Goal: Task Accomplishment & Management: Manage account settings

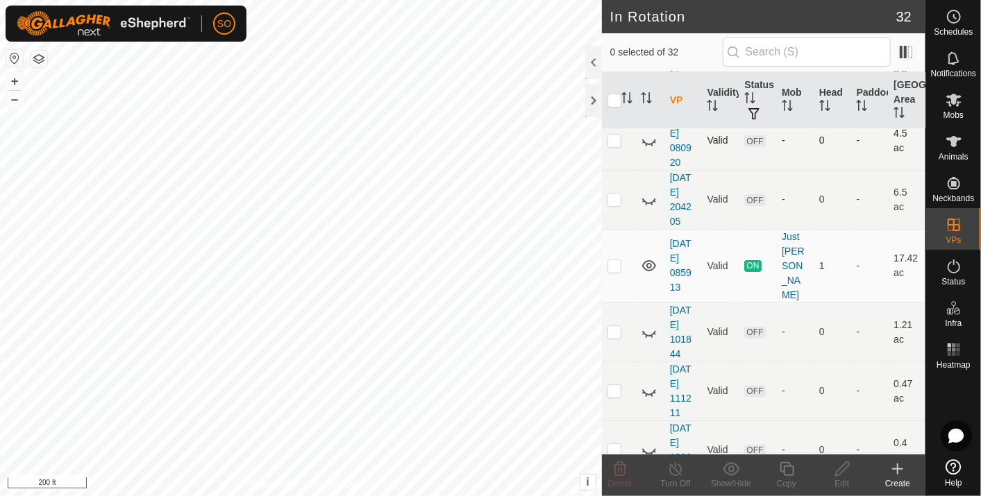
scroll to position [77, 0]
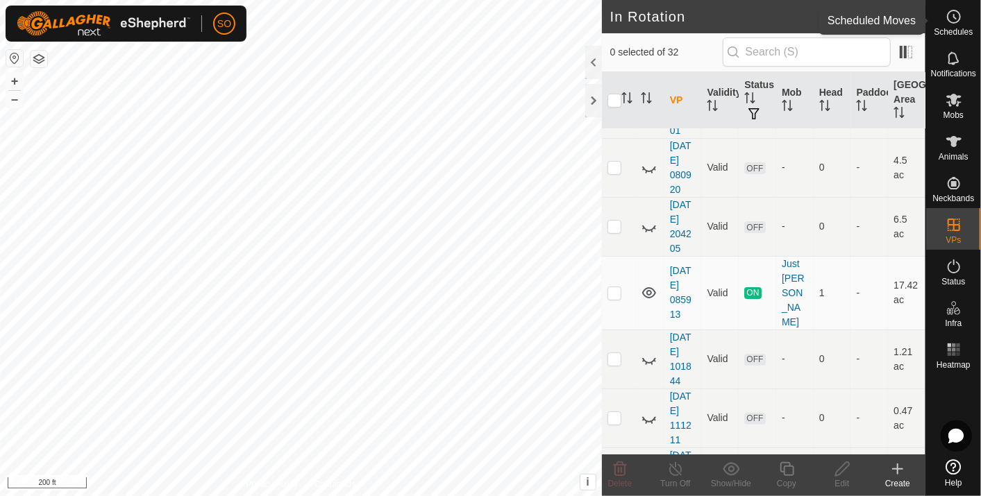
click at [950, 17] on icon at bounding box center [953, 16] width 17 height 17
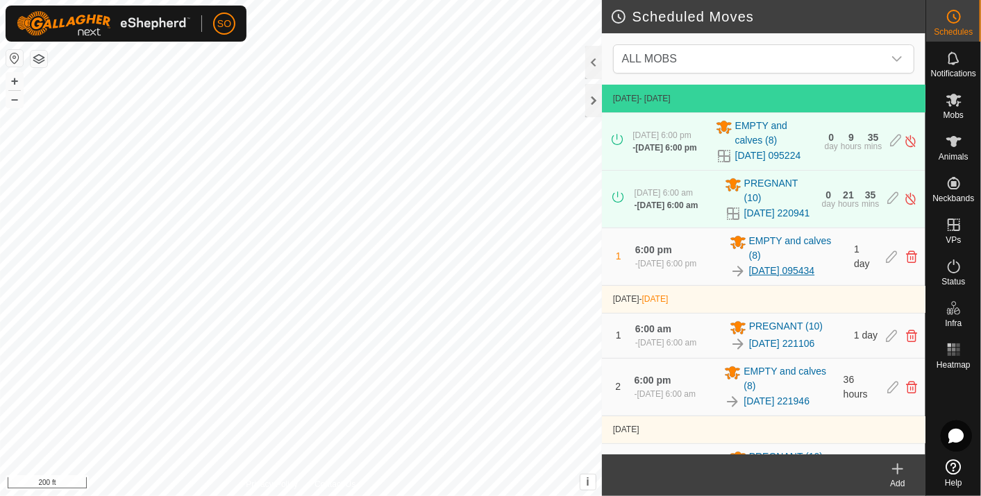
click at [771, 278] on link "[DATE] 095434" at bounding box center [782, 271] width 66 height 15
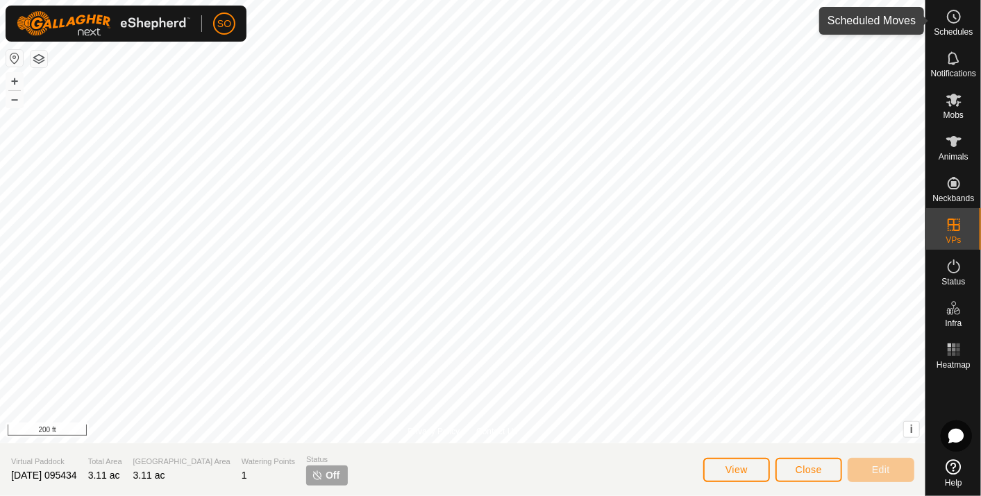
click at [950, 18] on icon at bounding box center [953, 16] width 17 height 17
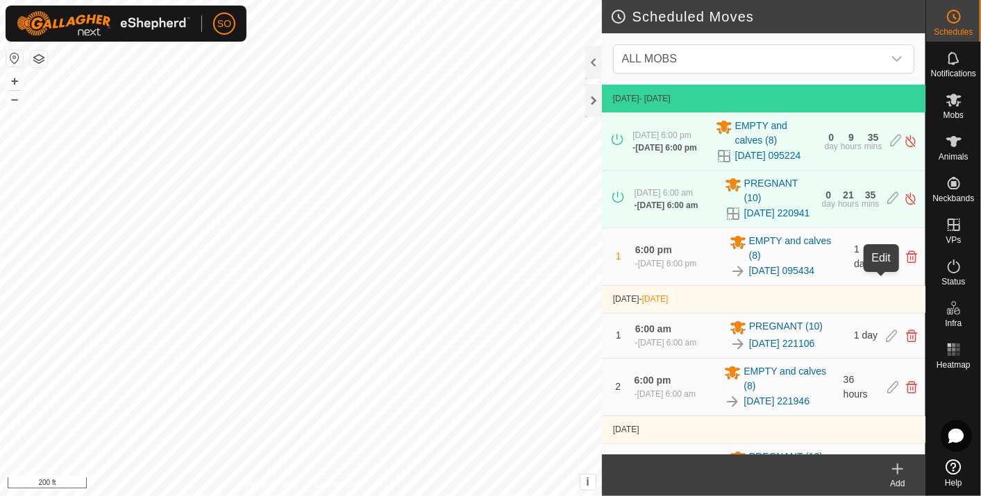
click at [886, 263] on icon at bounding box center [891, 257] width 11 height 12
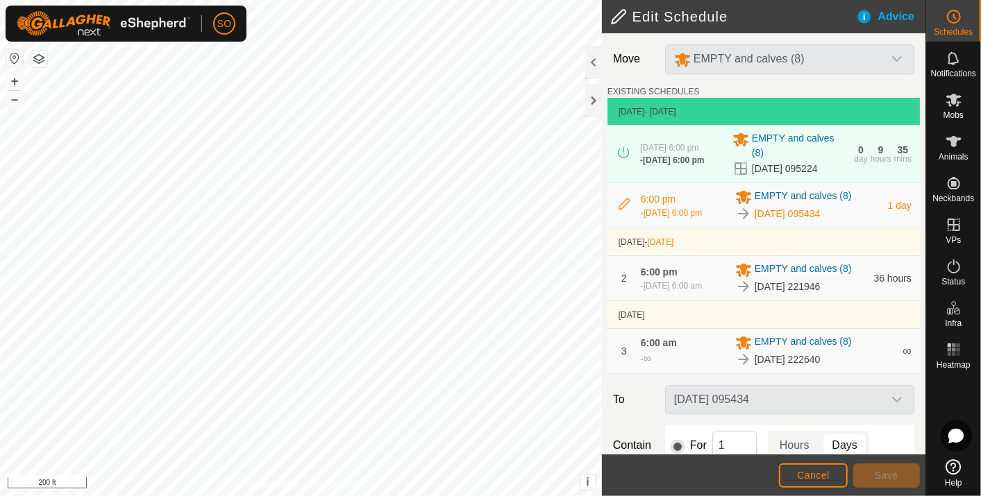
click at [622, 206] on icon at bounding box center [624, 204] width 11 height 11
click at [812, 469] on button "Cancel" at bounding box center [813, 476] width 69 height 24
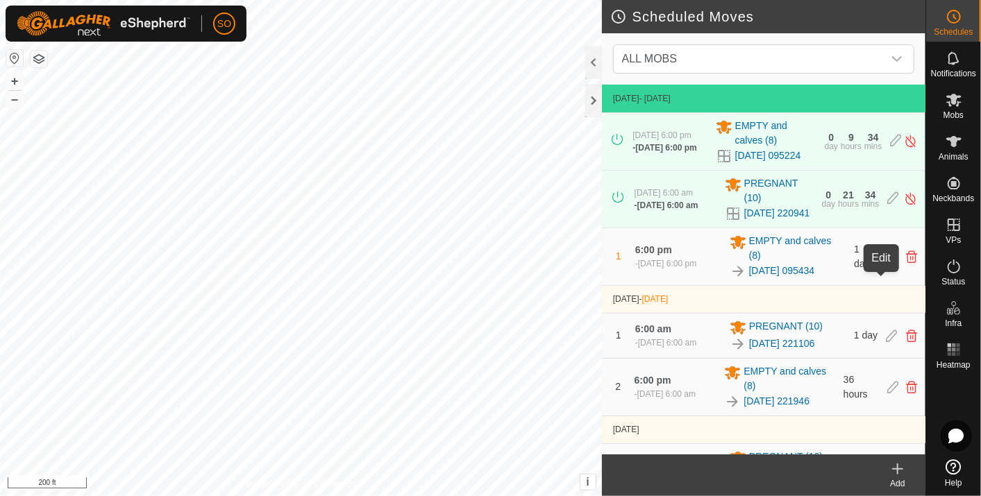
click at [886, 263] on icon at bounding box center [891, 257] width 11 height 12
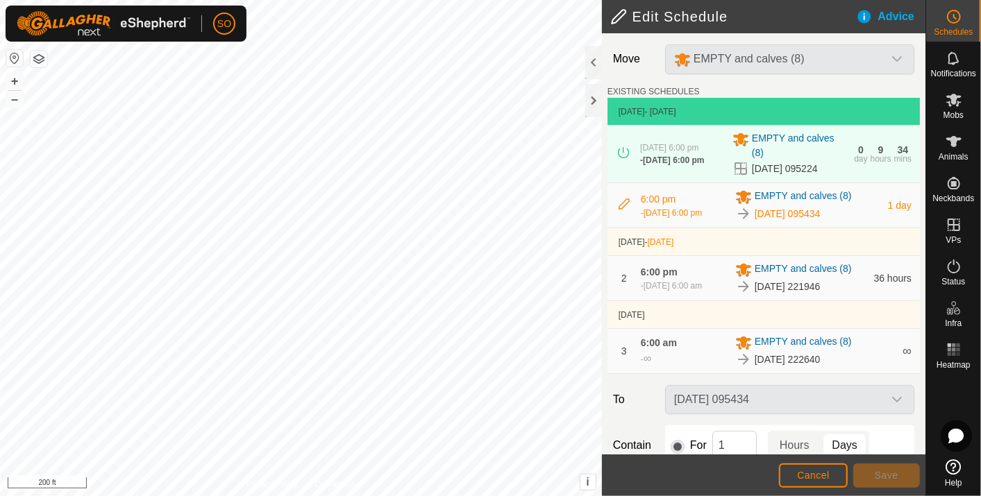
click at [625, 204] on icon at bounding box center [624, 204] width 11 height 11
click at [656, 203] on span "6:00 pm" at bounding box center [658, 199] width 35 height 11
click at [657, 203] on span "6:00 pm" at bounding box center [658, 199] width 35 height 11
click at [692, 200] on div "6:00 pm [DATE], 6:00 pm" at bounding box center [684, 205] width 86 height 27
click at [787, 197] on span "EMPTY and calves (8)" at bounding box center [803, 197] width 97 height 17
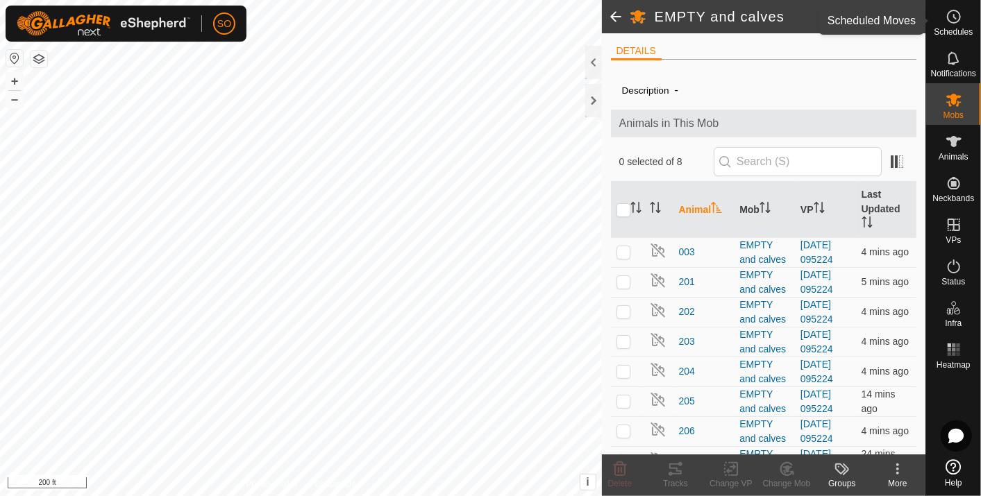
click at [952, 16] on icon at bounding box center [953, 16] width 17 height 17
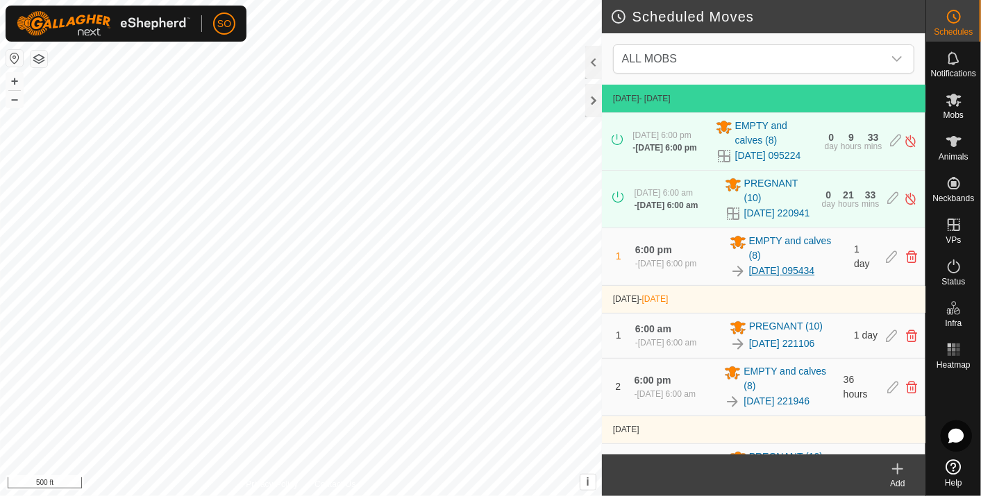
click at [791, 278] on link "[DATE] 095434" at bounding box center [782, 271] width 66 height 15
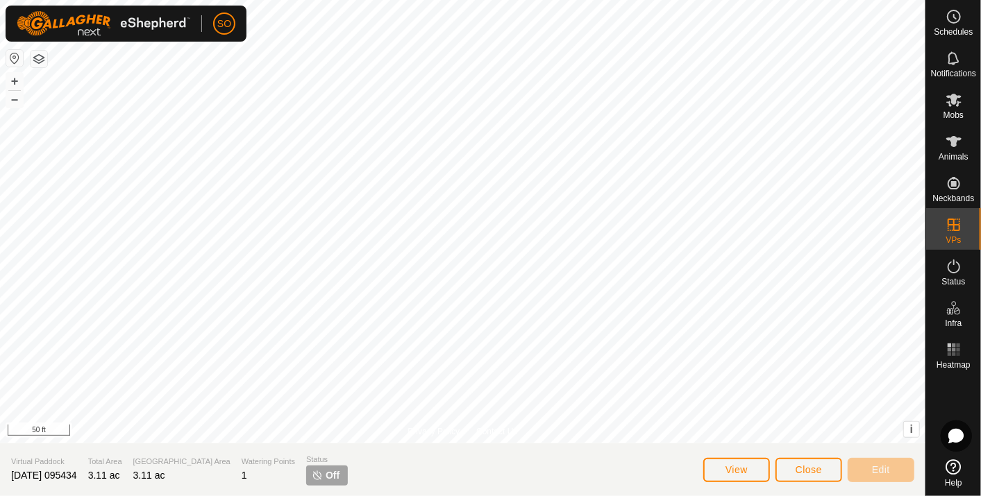
click at [766, 496] on html "SO Schedules Notifications Mobs Animals Neckbands VPs Status Infra Heatmap Help…" at bounding box center [490, 248] width 981 height 496
click at [773, 496] on html "SO Schedules Notifications Mobs Animals Neckbands VPs Status Infra Heatmap Help…" at bounding box center [490, 248] width 981 height 496
click at [670, 458] on div "Privacy Policy Contact Us + – ⇧ i This application includes HERE Maps. © 2024 H…" at bounding box center [462, 248] width 925 height 496
click at [809, 468] on span "Close" at bounding box center [809, 469] width 26 height 11
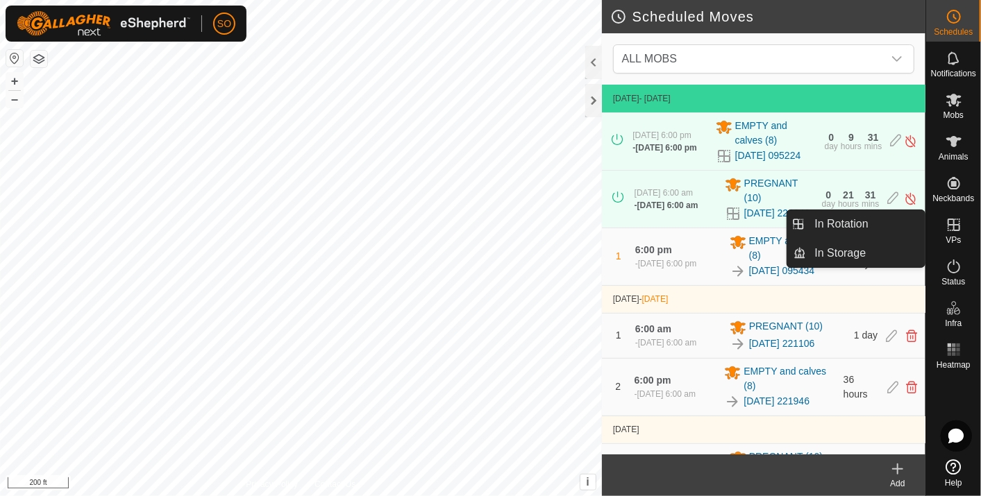
click at [948, 220] on icon at bounding box center [954, 225] width 12 height 12
click at [859, 216] on link "In Rotation" at bounding box center [866, 224] width 119 height 28
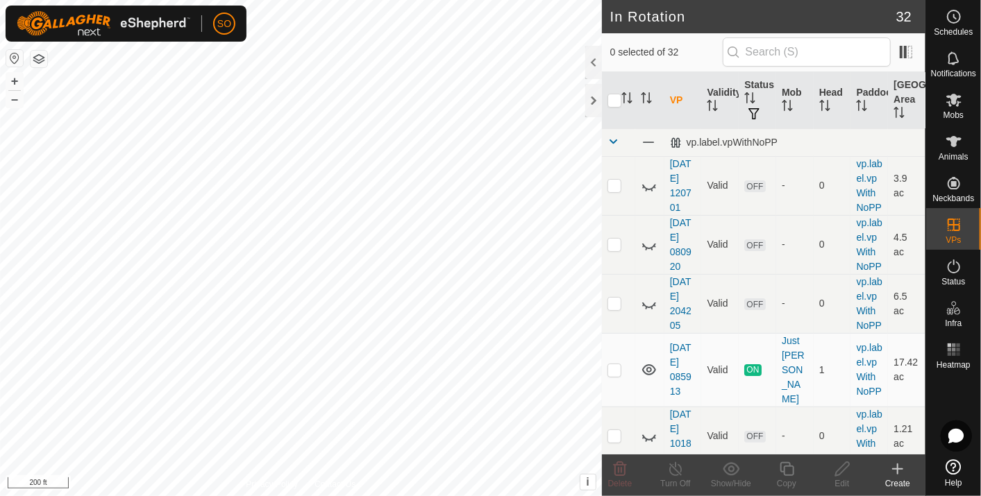
click at [899, 466] on icon at bounding box center [897, 469] width 17 height 17
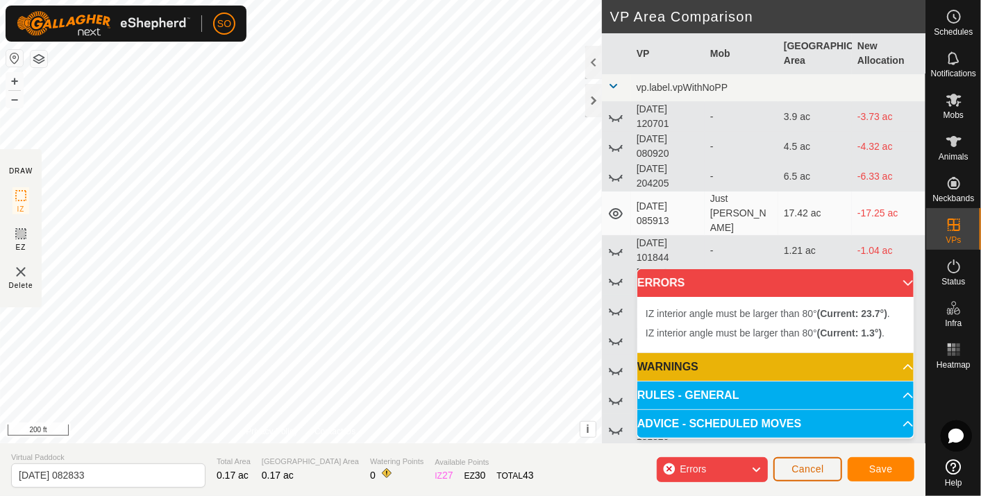
click at [799, 465] on span "Cancel" at bounding box center [807, 469] width 33 height 11
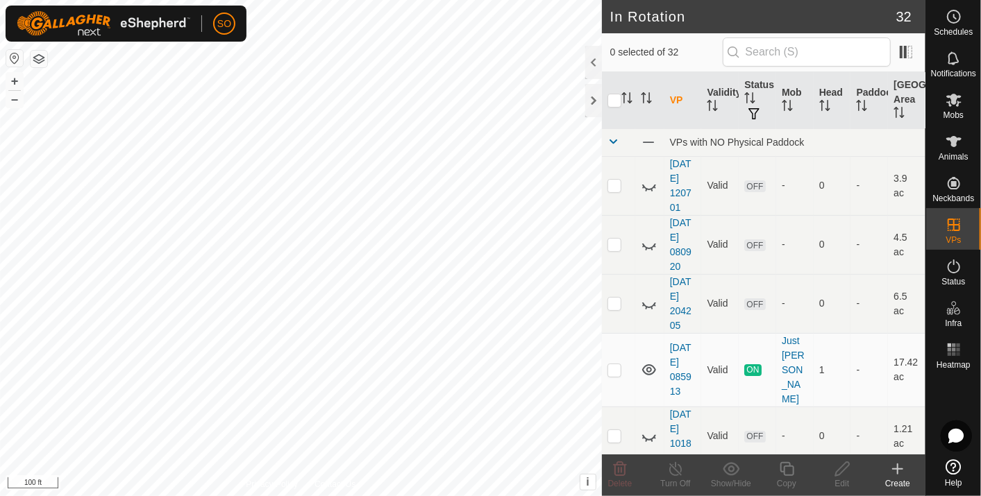
click at [898, 467] on icon at bounding box center [898, 469] width 0 height 10
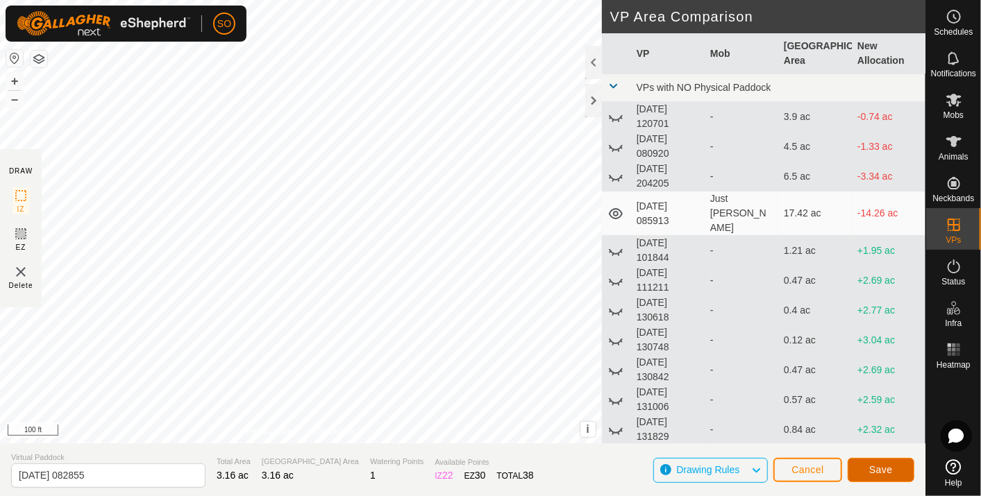
click at [877, 466] on span "Save" at bounding box center [881, 469] width 24 height 11
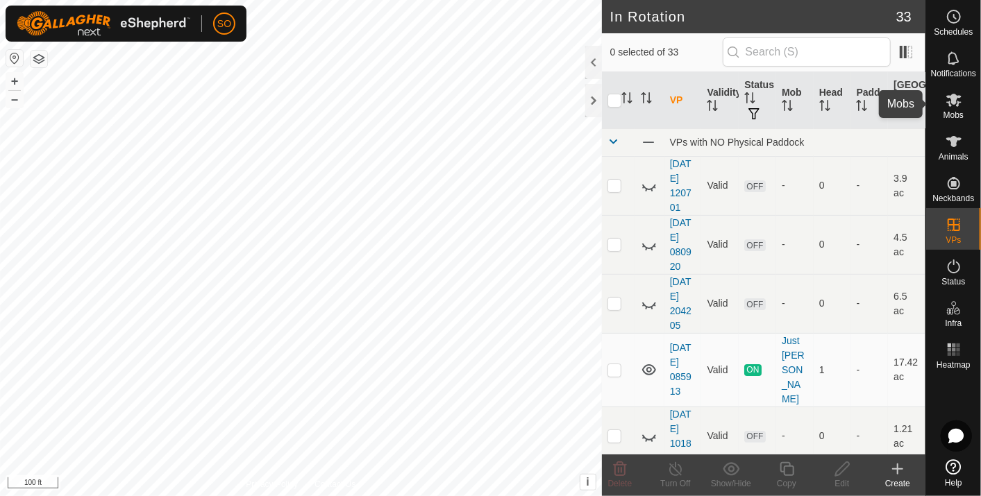
click at [955, 95] on icon at bounding box center [953, 100] width 15 height 13
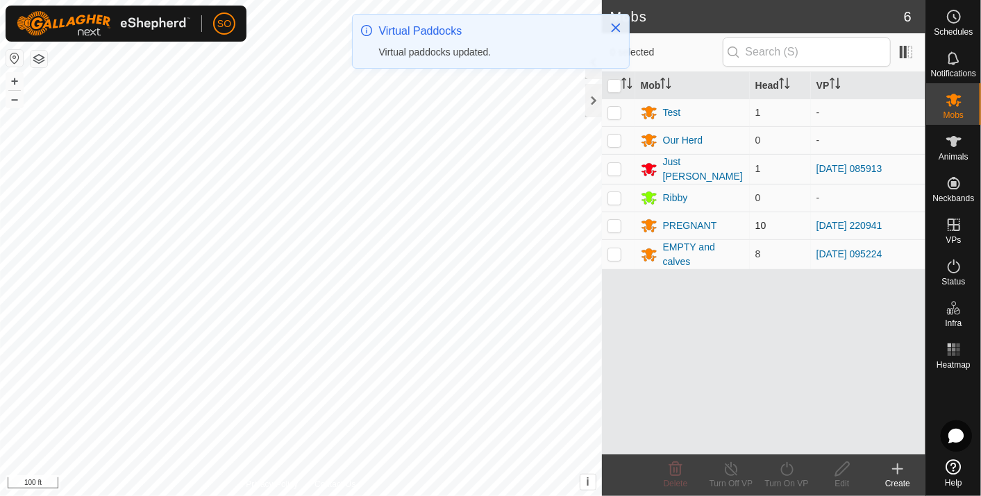
click at [617, 220] on p-checkbox at bounding box center [614, 225] width 14 height 11
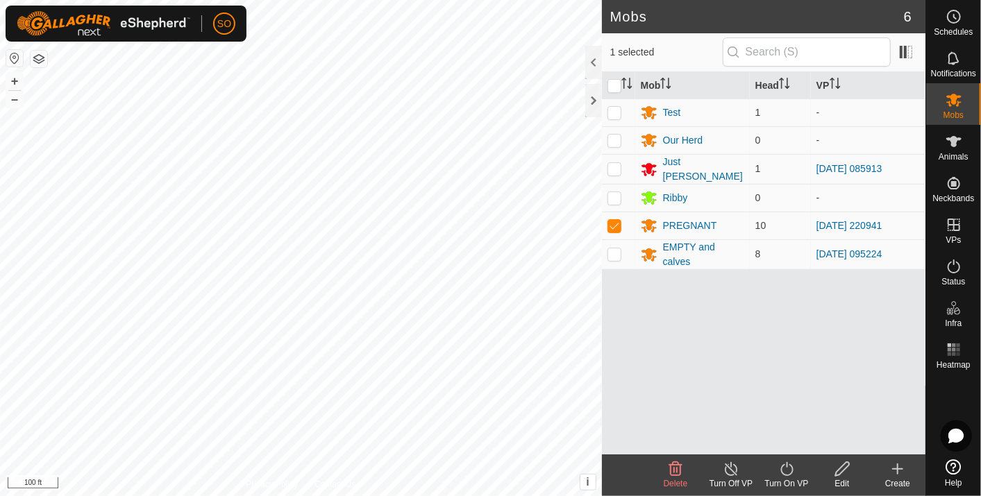
click at [785, 468] on icon at bounding box center [786, 469] width 17 height 17
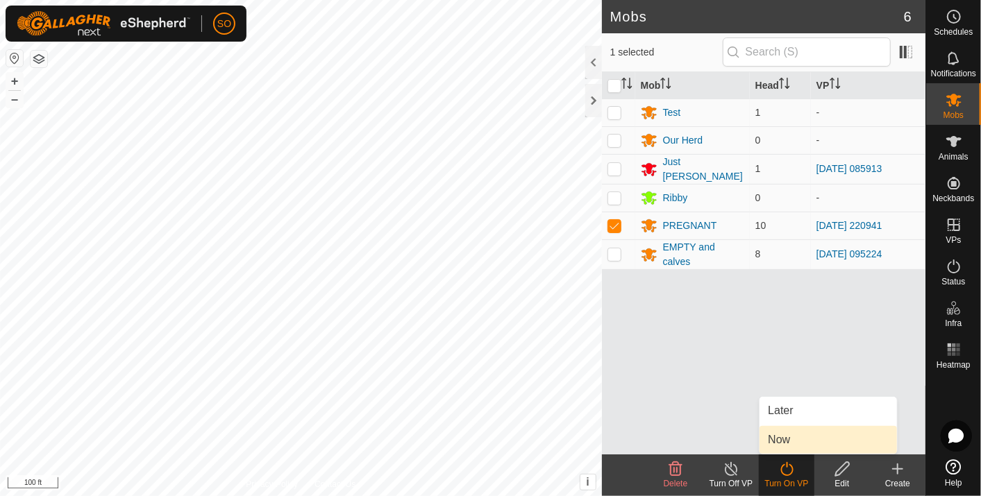
click at [775, 432] on link "Now" at bounding box center [827, 440] width 137 height 28
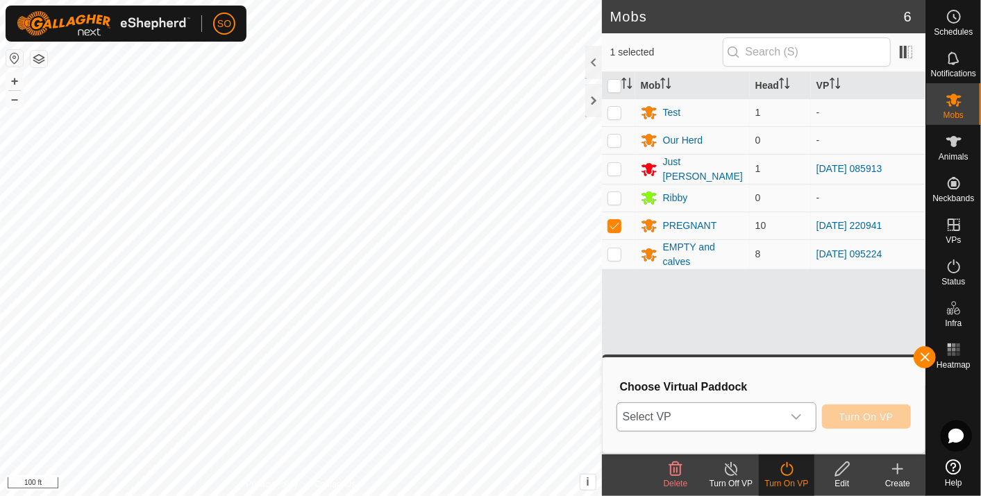
click at [797, 415] on icon "dropdown trigger" at bounding box center [796, 417] width 11 height 11
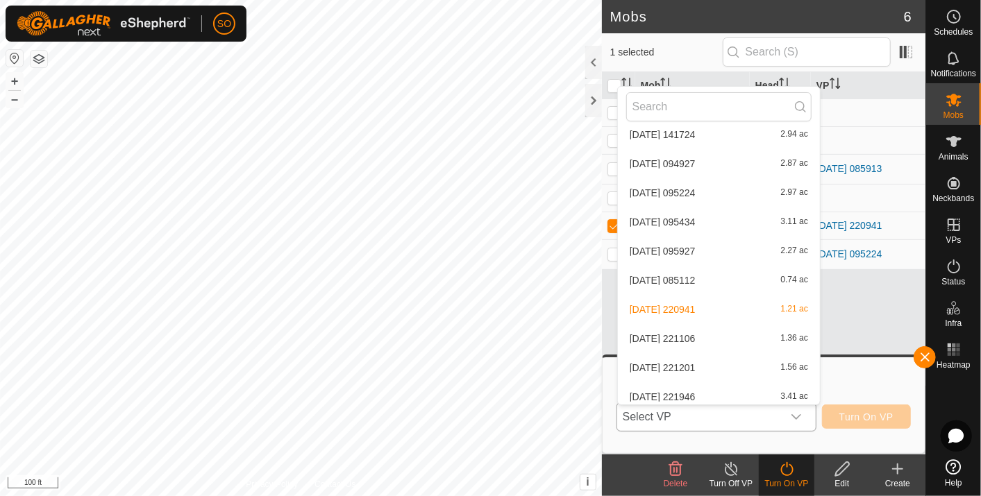
scroll to position [714, 0]
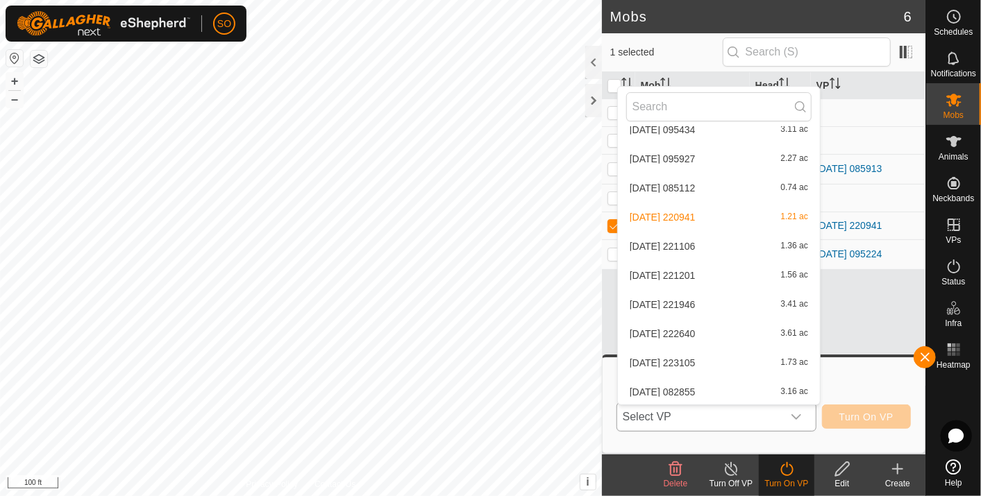
click at [696, 386] on li "[DATE] 082855 3.16 ac" at bounding box center [719, 392] width 202 height 28
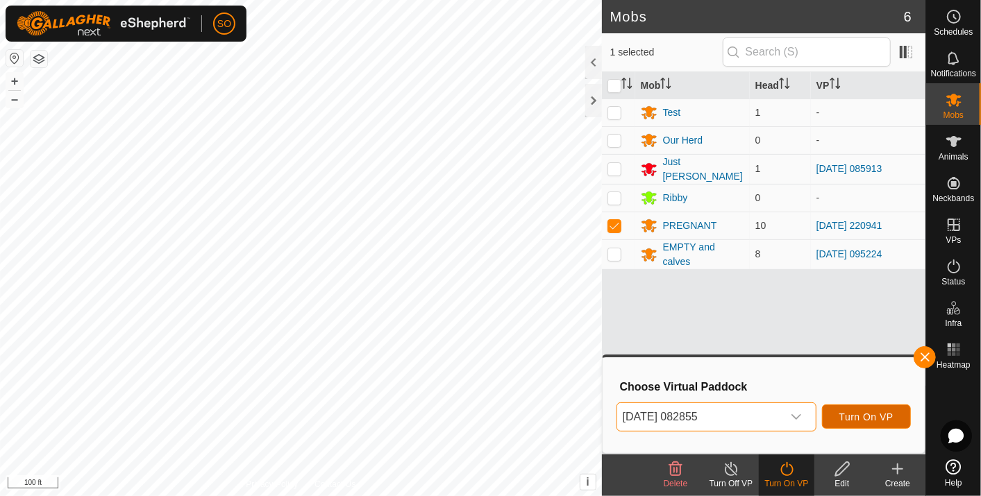
click at [866, 412] on span "Turn On VP" at bounding box center [866, 417] width 54 height 11
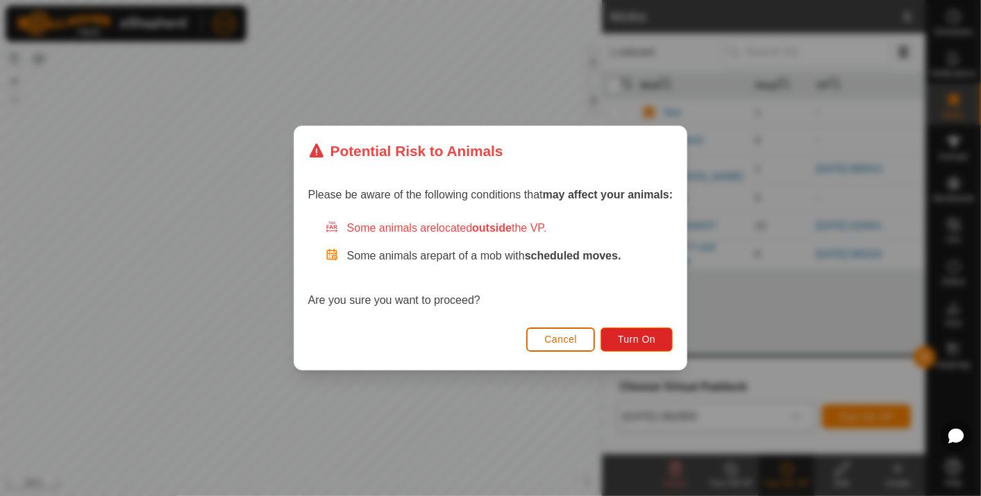
click at [550, 335] on span "Cancel" at bounding box center [560, 339] width 33 height 11
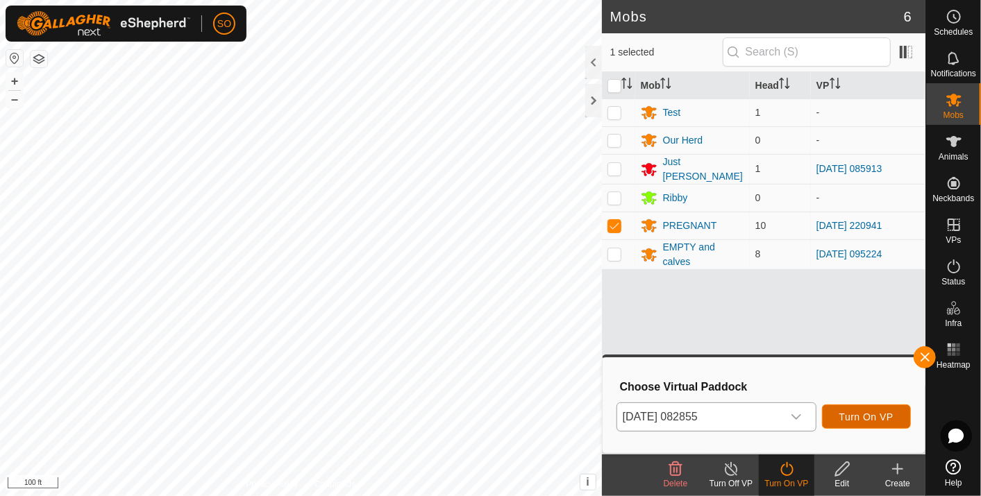
click at [857, 416] on span "Turn On VP" at bounding box center [866, 417] width 54 height 11
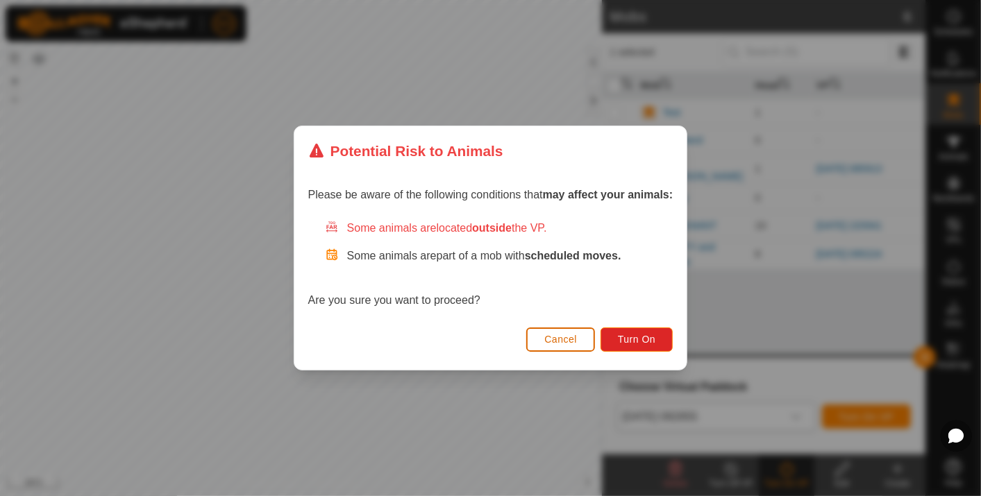
click at [571, 340] on span "Cancel" at bounding box center [560, 339] width 33 height 11
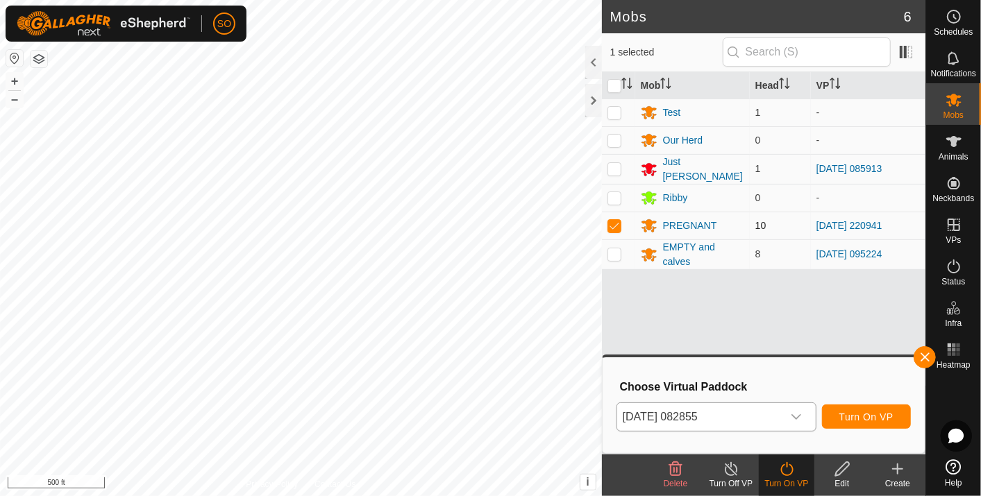
click at [614, 220] on p-checkbox at bounding box center [614, 225] width 14 height 11
checkbox input "false"
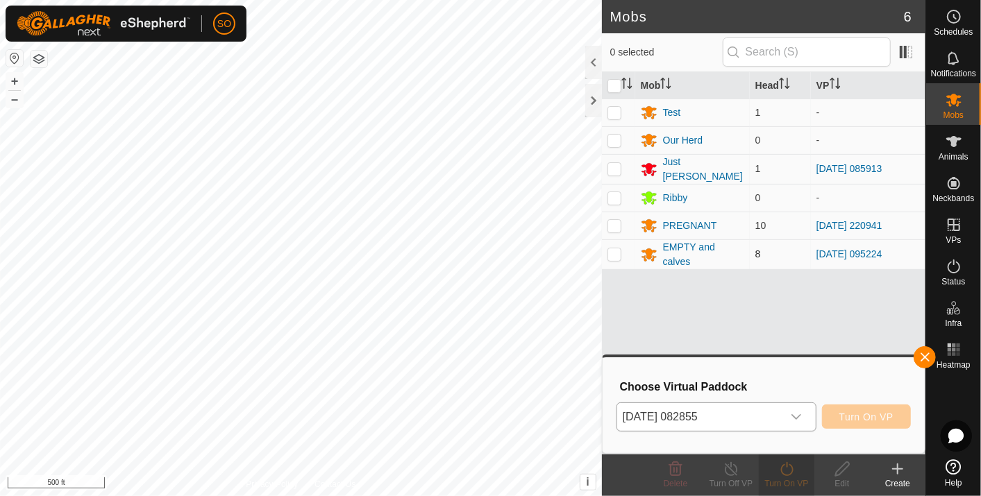
click at [613, 249] on p-checkbox at bounding box center [614, 254] width 14 height 11
checkbox input "true"
drag, startPoint x: 789, startPoint y: 471, endPoint x: 787, endPoint y: 464, distance: 7.1
click at [787, 466] on icon at bounding box center [786, 469] width 17 height 17
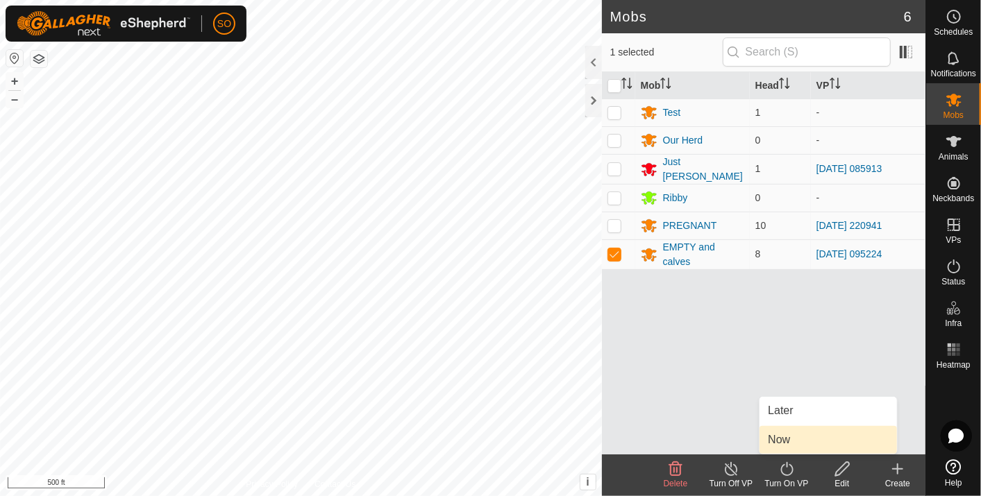
click at [779, 437] on link "Now" at bounding box center [827, 440] width 137 height 28
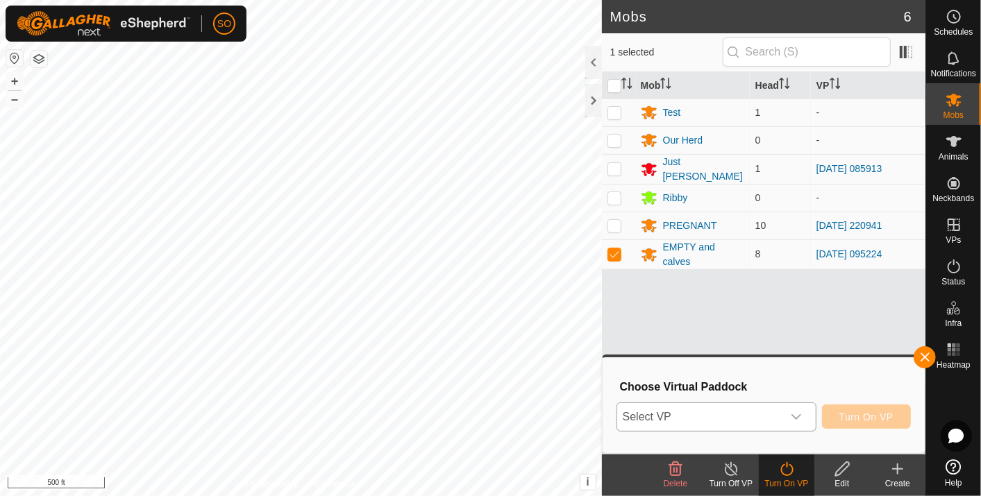
click at [797, 412] on icon "dropdown trigger" at bounding box center [796, 417] width 11 height 11
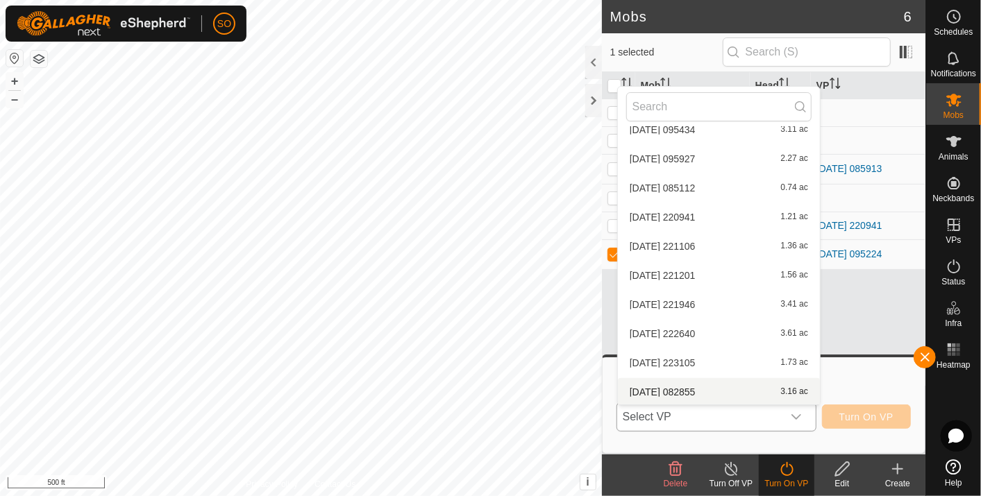
click at [690, 385] on li "[DATE] 082855 3.16 ac" at bounding box center [719, 392] width 202 height 28
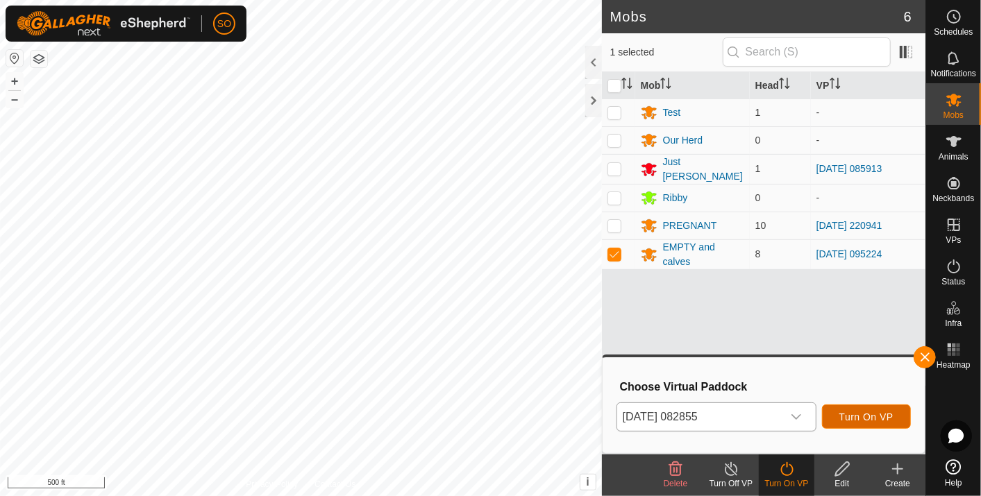
click at [866, 414] on span "Turn On VP" at bounding box center [866, 417] width 54 height 11
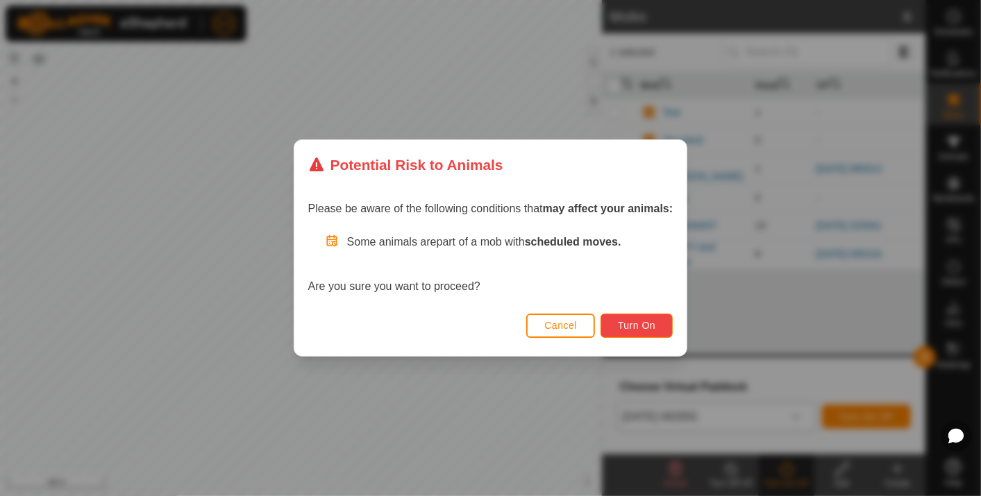
click at [644, 321] on span "Turn On" at bounding box center [636, 325] width 37 height 11
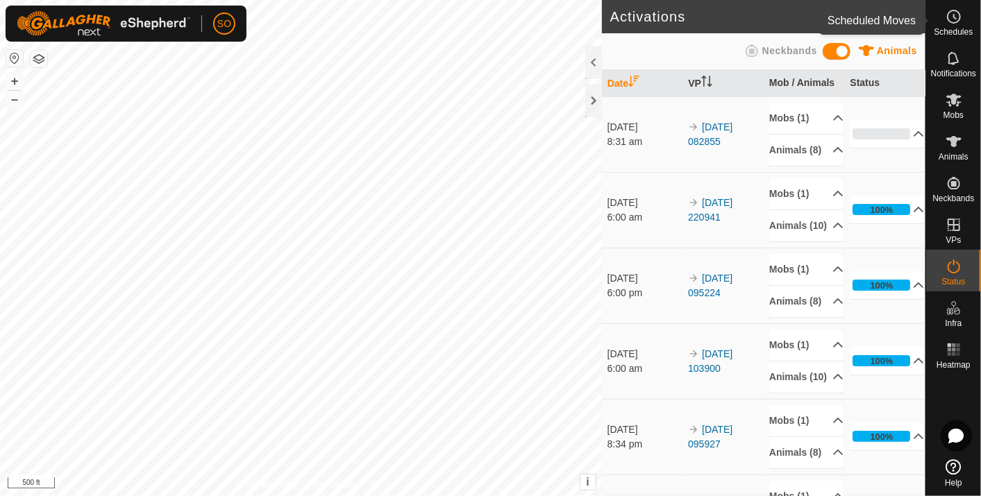
click at [954, 15] on icon at bounding box center [955, 17] width 2 height 4
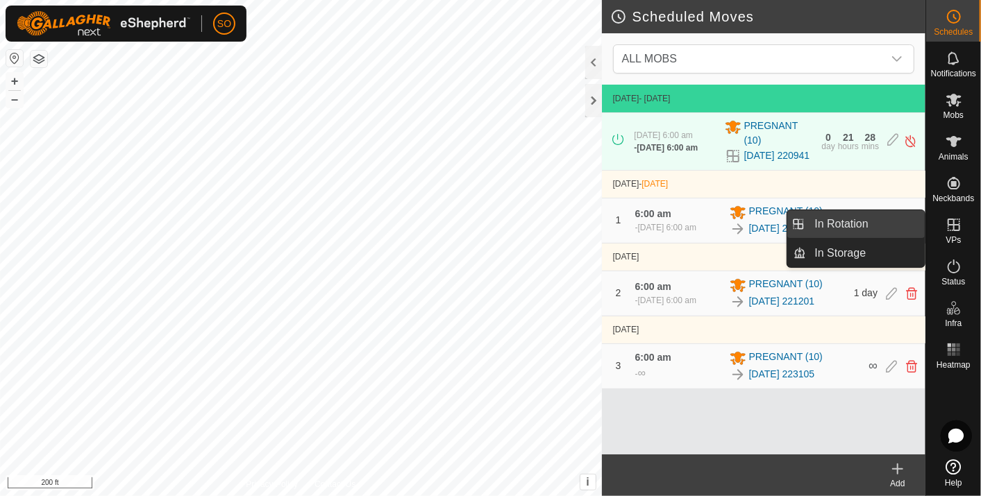
click at [839, 216] on link "In Rotation" at bounding box center [866, 224] width 119 height 28
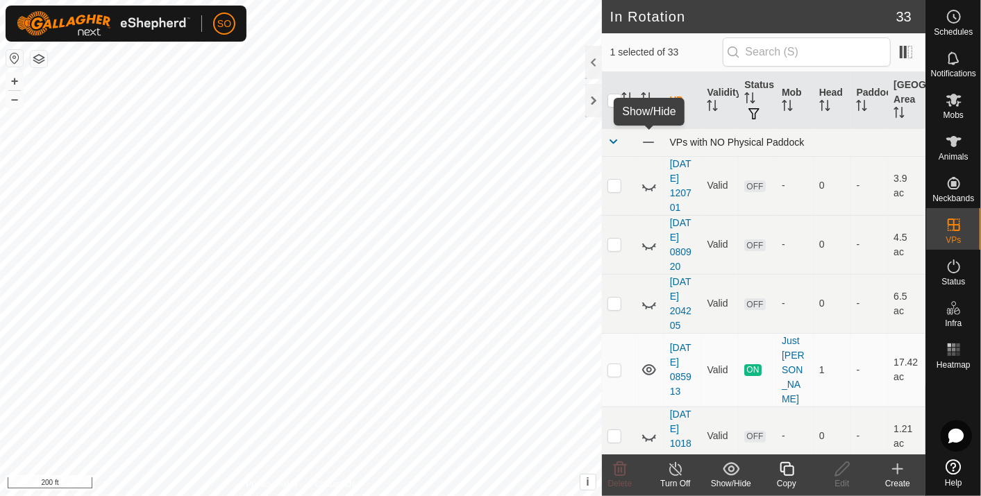
click at [648, 142] on span at bounding box center [648, 142] width 15 height 15
click at [648, 142] on icon at bounding box center [649, 142] width 17 height 17
checkbox input "true"
checkbox input "false"
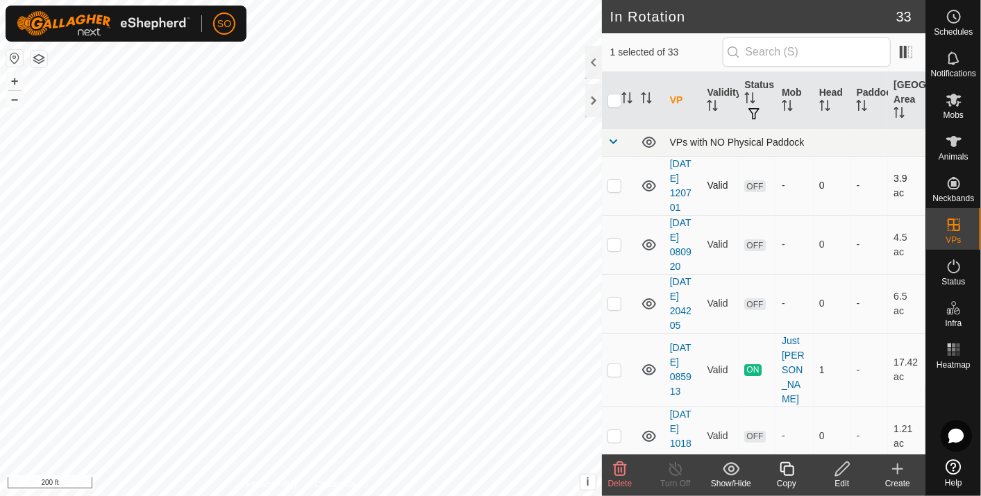
checkbox input "true"
checkbox input "false"
click at [954, 15] on icon at bounding box center [955, 17] width 2 height 4
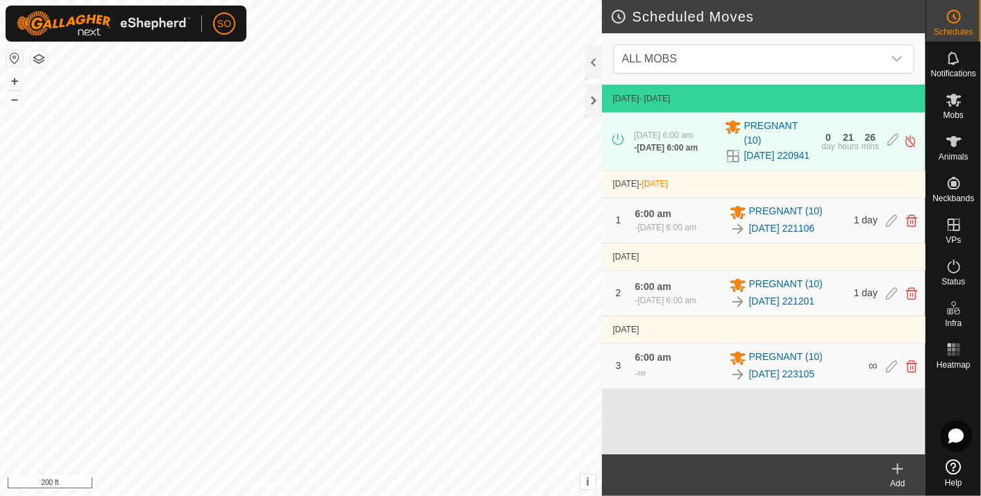
click at [898, 466] on icon at bounding box center [898, 469] width 0 height 10
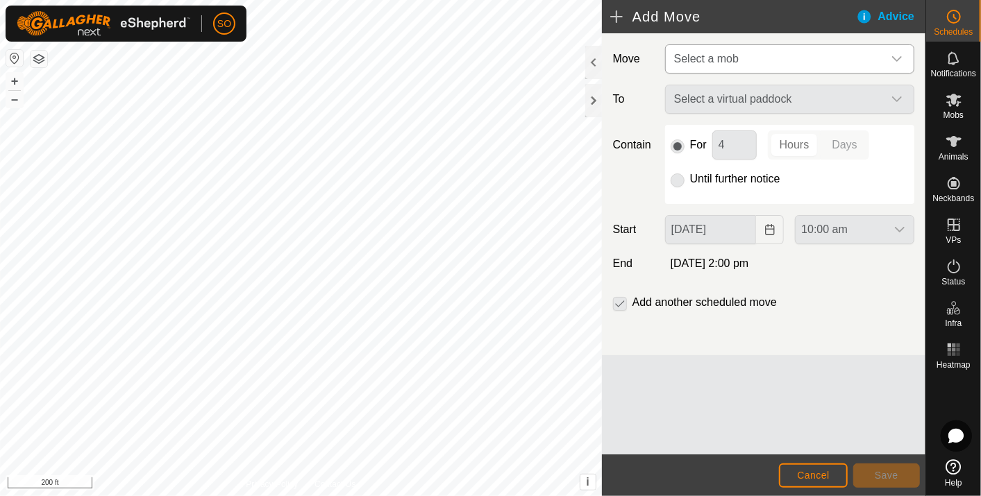
click at [898, 53] on icon "dropdown trigger" at bounding box center [896, 58] width 11 height 11
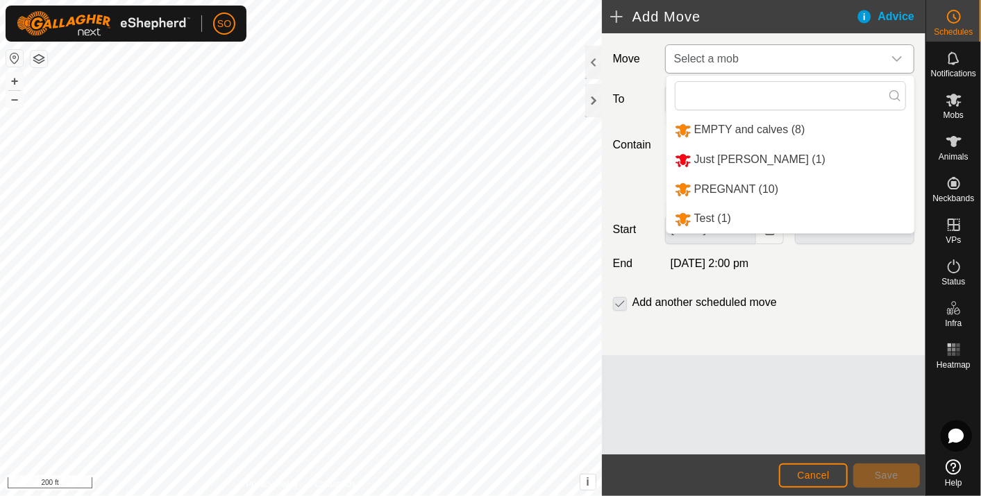
click at [762, 125] on li "EMPTY and calves (8)" at bounding box center [790, 130] width 248 height 28
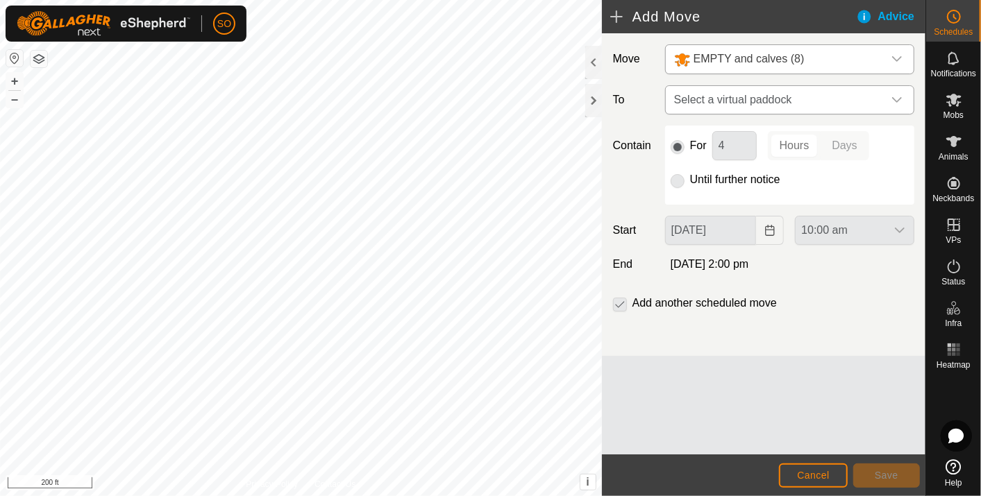
click at [898, 96] on icon "dropdown trigger" at bounding box center [896, 99] width 11 height 11
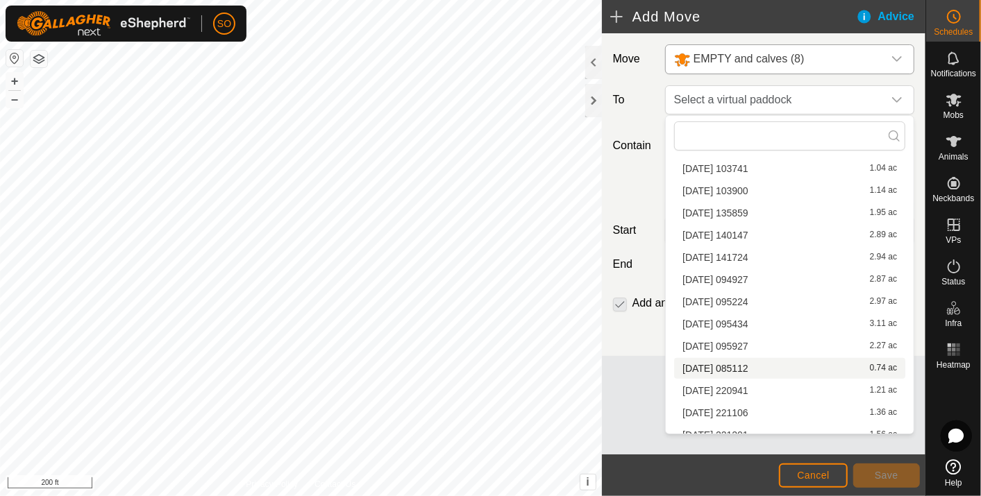
scroll to position [462, 0]
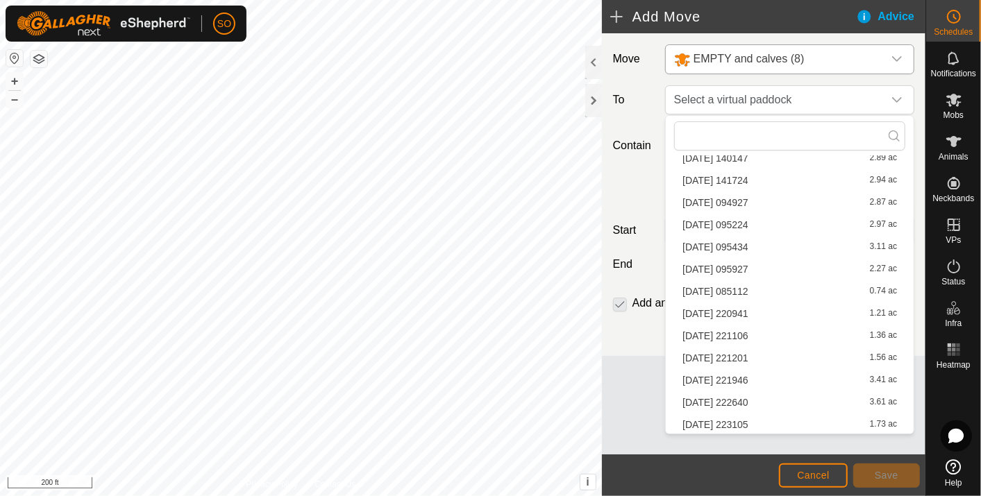
click at [748, 397] on li "[DATE] 222640 3.61 ac" at bounding box center [789, 402] width 231 height 21
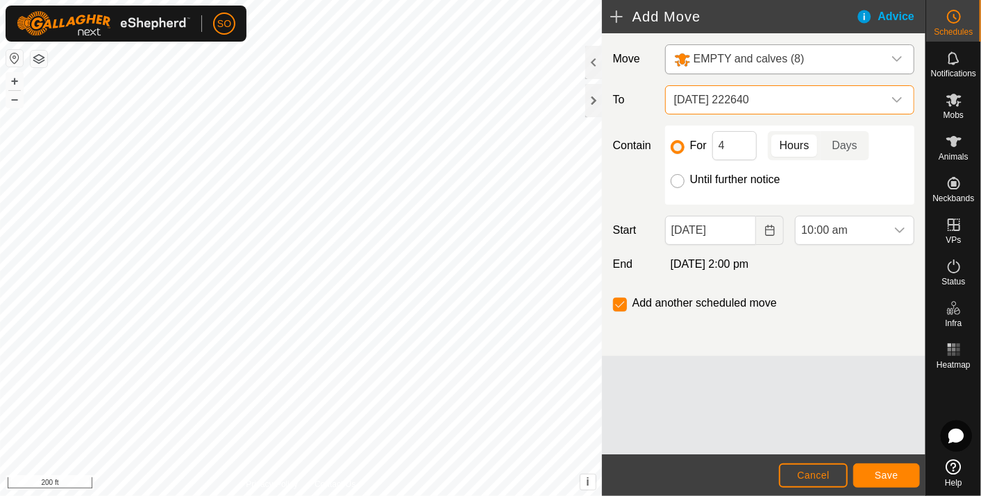
click at [674, 177] on input "Until further notice" at bounding box center [678, 181] width 14 height 14
radio input "true"
checkbox input "false"
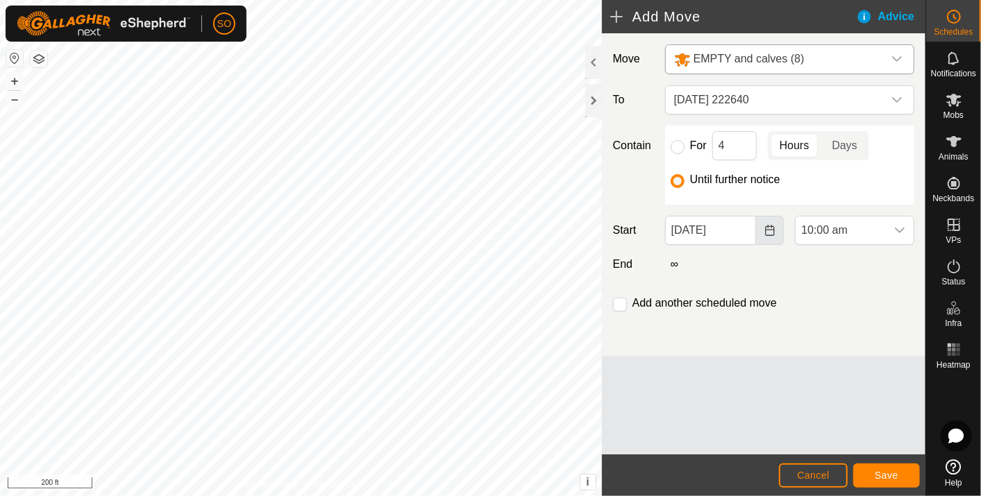
click at [771, 230] on icon "Choose Date" at bounding box center [769, 230] width 11 height 11
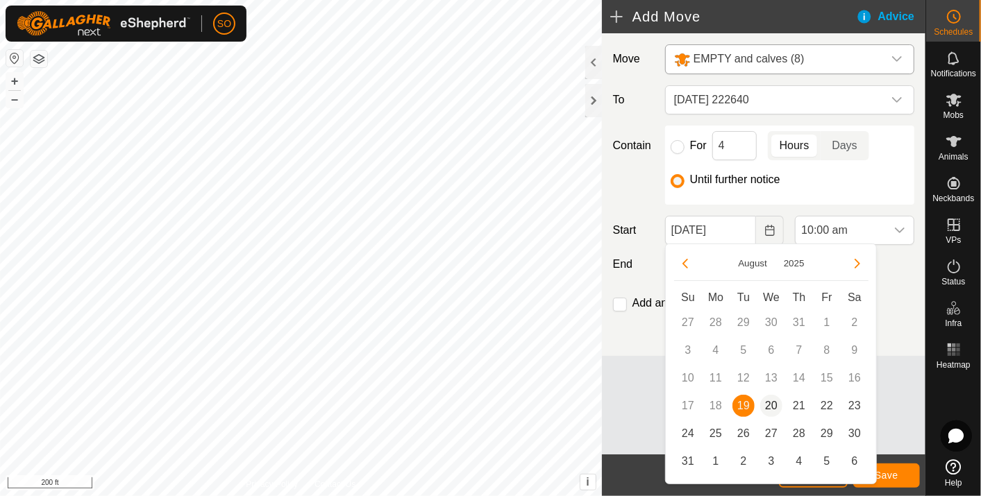
click at [769, 403] on span "20" at bounding box center [771, 406] width 22 height 22
type input "[DATE]"
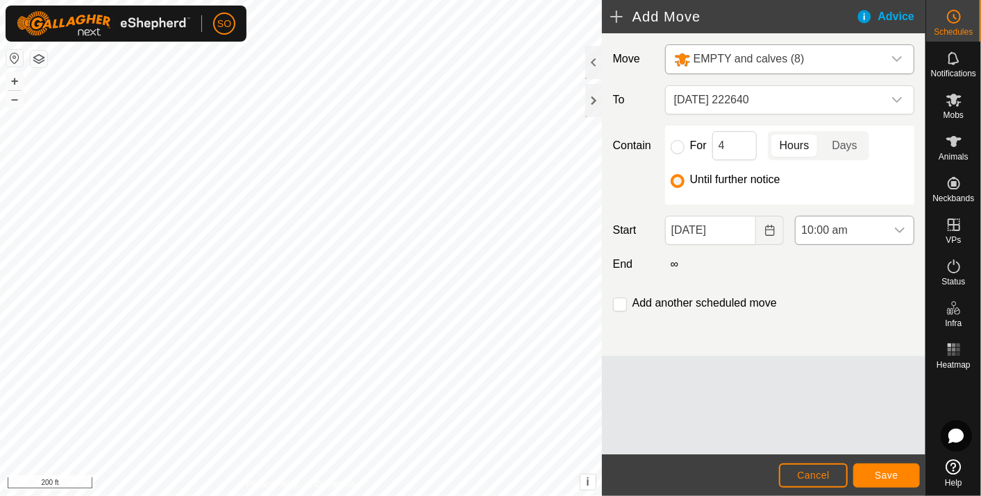
click at [902, 226] on icon "dropdown trigger" at bounding box center [899, 230] width 11 height 11
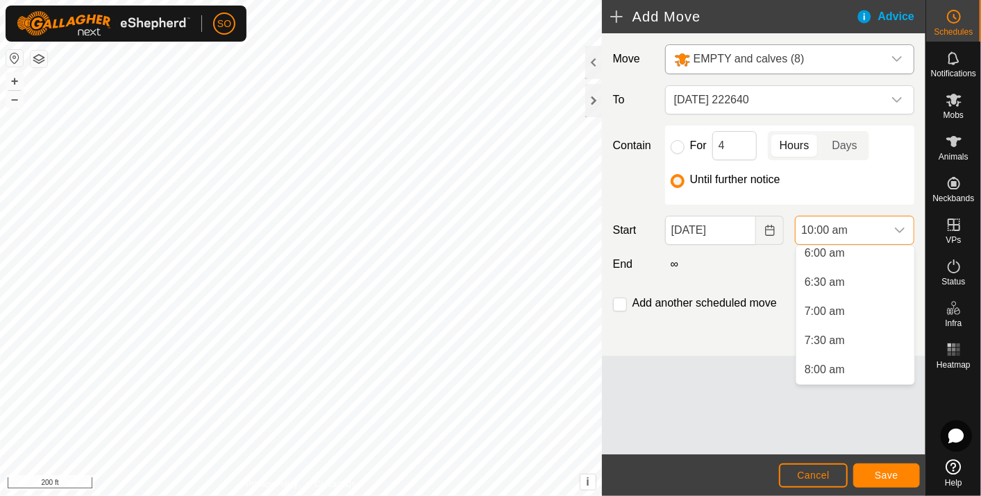
scroll to position [292, 0]
click at [837, 314] on li "6:00 am" at bounding box center [855, 318] width 118 height 28
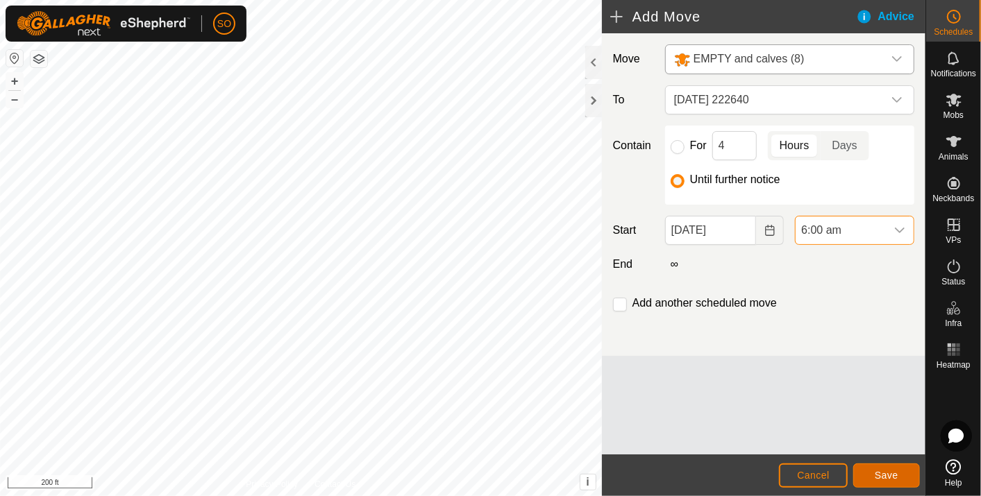
click at [880, 472] on span "Save" at bounding box center [887, 475] width 24 height 11
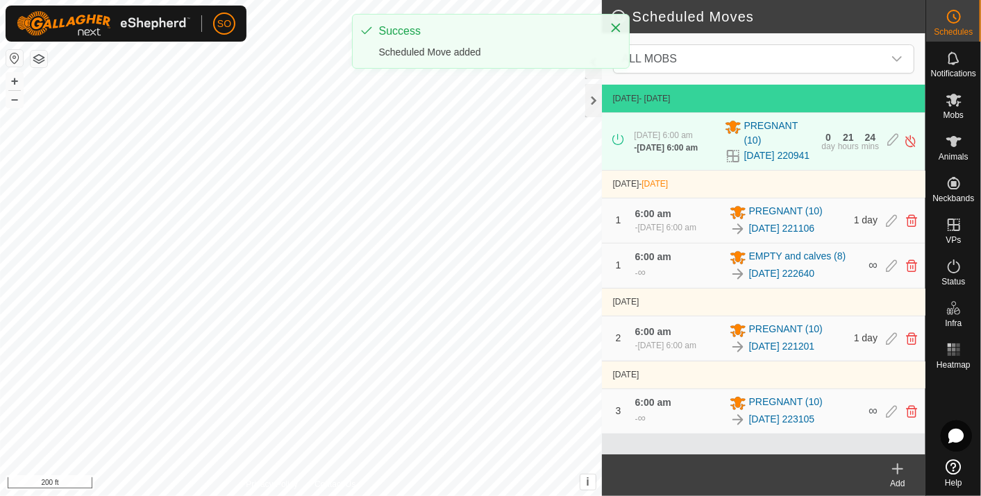
click at [894, 464] on icon at bounding box center [897, 469] width 17 height 17
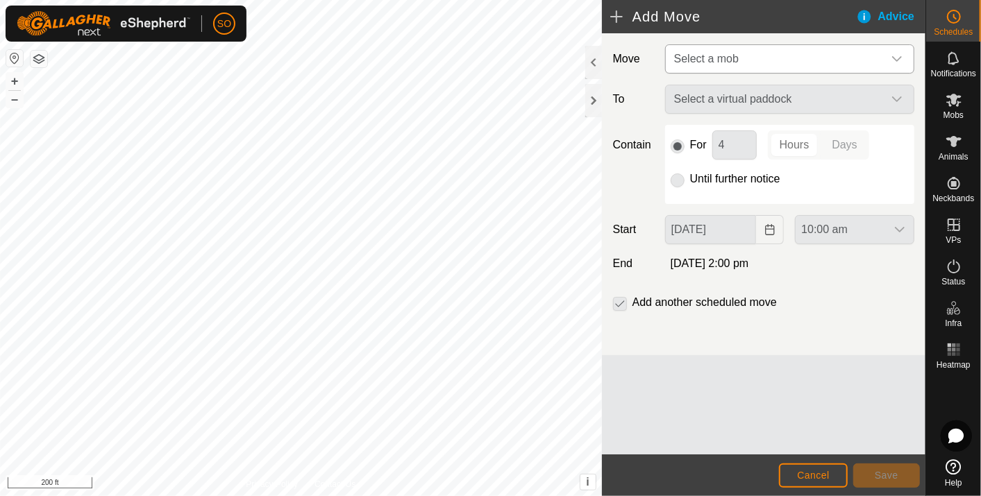
click at [900, 53] on icon "dropdown trigger" at bounding box center [896, 58] width 11 height 11
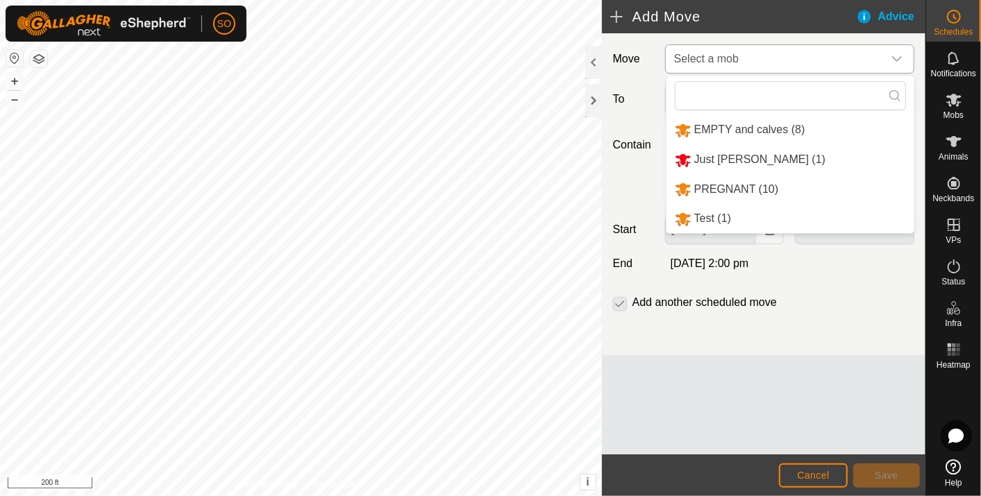
click at [725, 124] on li "EMPTY and calves (8)" at bounding box center [790, 130] width 248 height 28
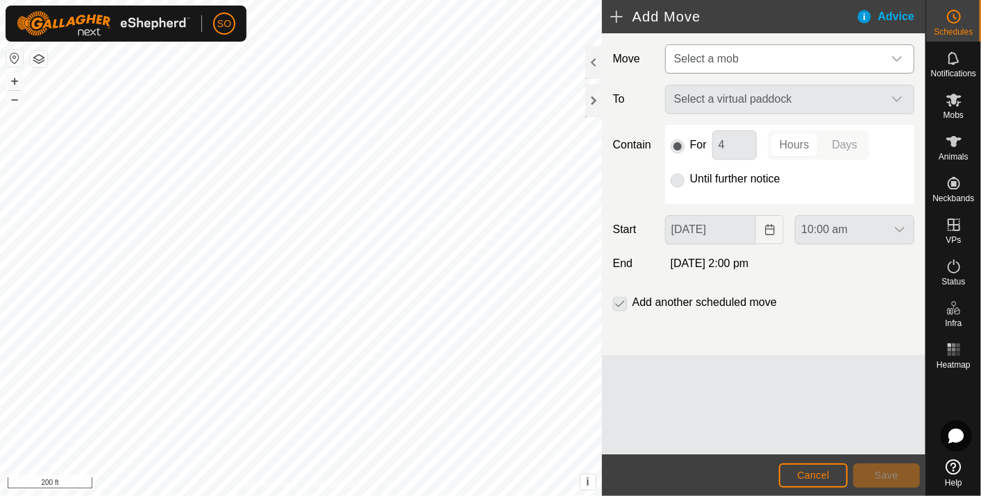
type input "[DATE]"
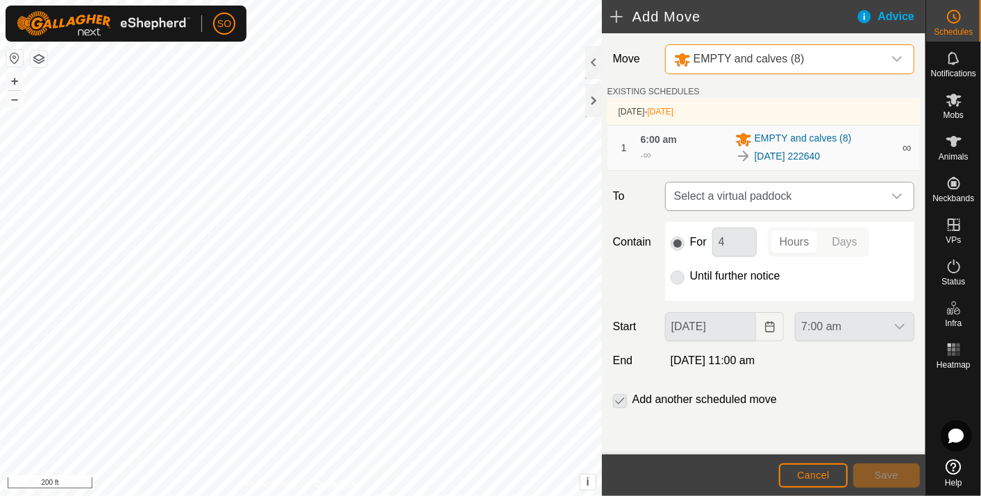
click at [896, 192] on icon "dropdown trigger" at bounding box center [896, 196] width 11 height 11
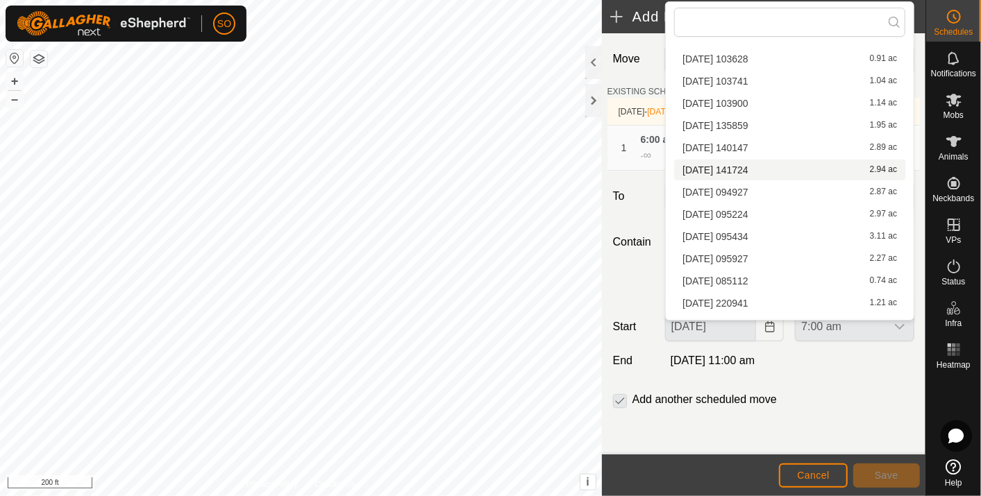
scroll to position [463, 0]
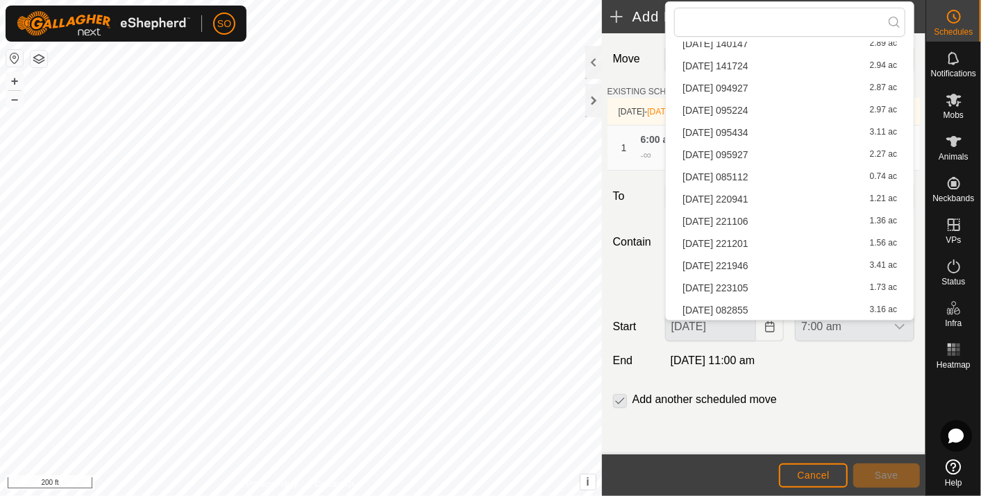
click at [750, 59] on li "[DATE] 141724 2.94 ac" at bounding box center [789, 66] width 231 height 21
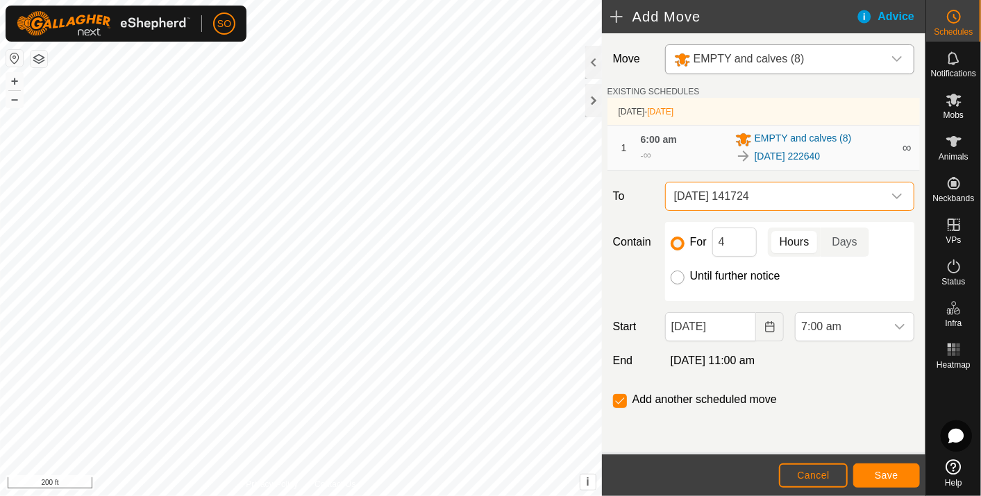
click at [677, 276] on input "Until further notice" at bounding box center [678, 278] width 14 height 14
radio input "true"
checkbox input "false"
click at [769, 326] on icon "Choose Date" at bounding box center [769, 326] width 11 height 11
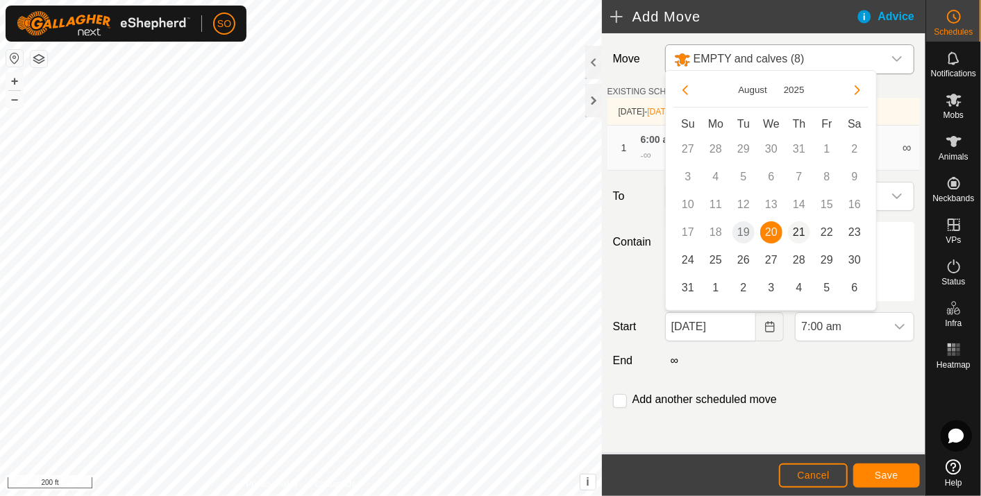
click at [797, 229] on span "21" at bounding box center [799, 232] width 22 height 22
type input "[DATE]"
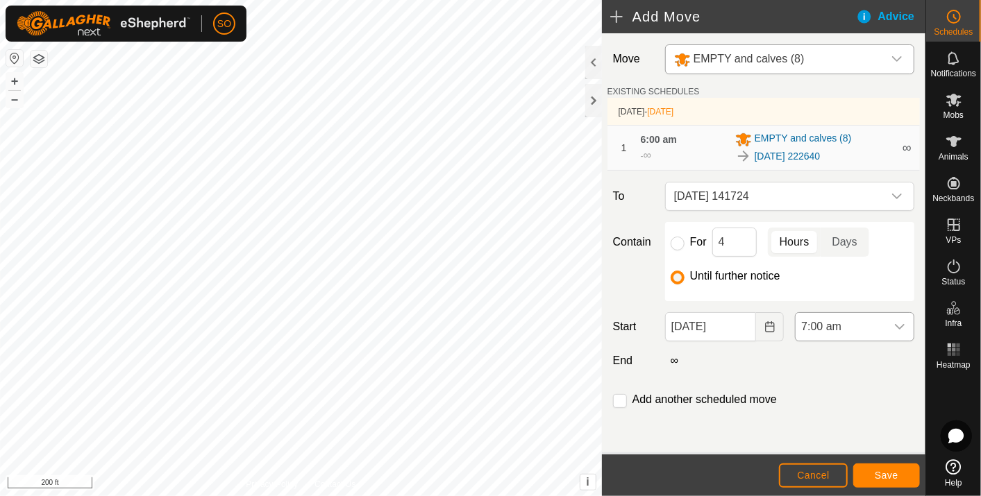
click at [900, 323] on icon "dropdown trigger" at bounding box center [899, 326] width 11 height 11
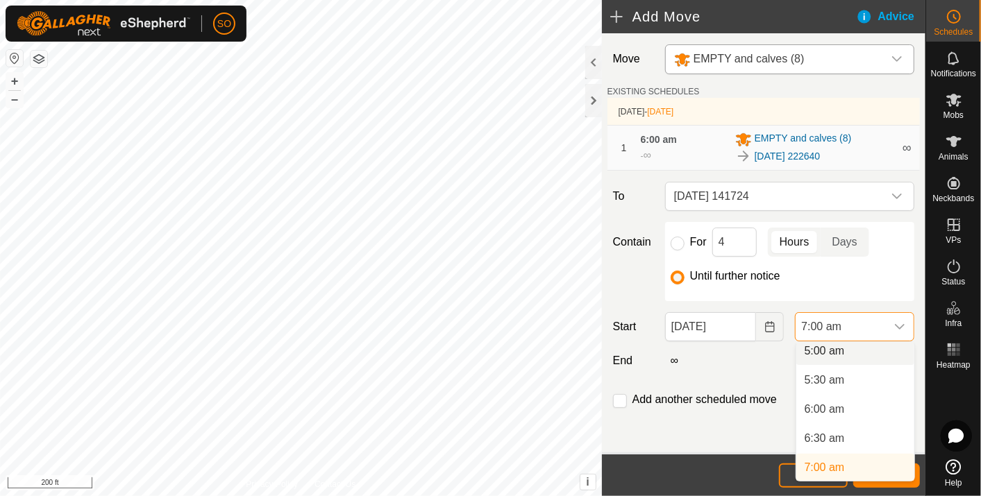
scroll to position [292, 0]
click at [841, 410] on li "6:00 am" at bounding box center [855, 415] width 118 height 28
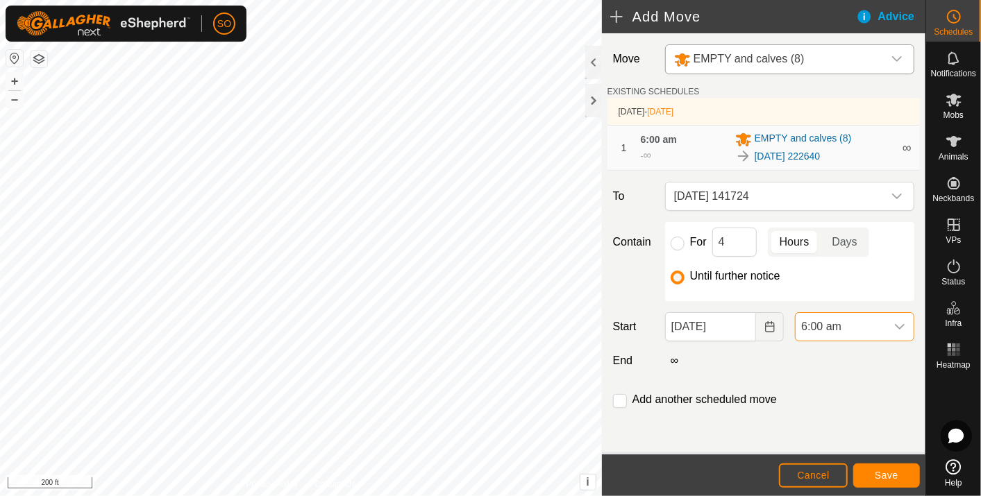
scroll to position [296, 0]
click at [890, 469] on button "Save" at bounding box center [886, 476] width 67 height 24
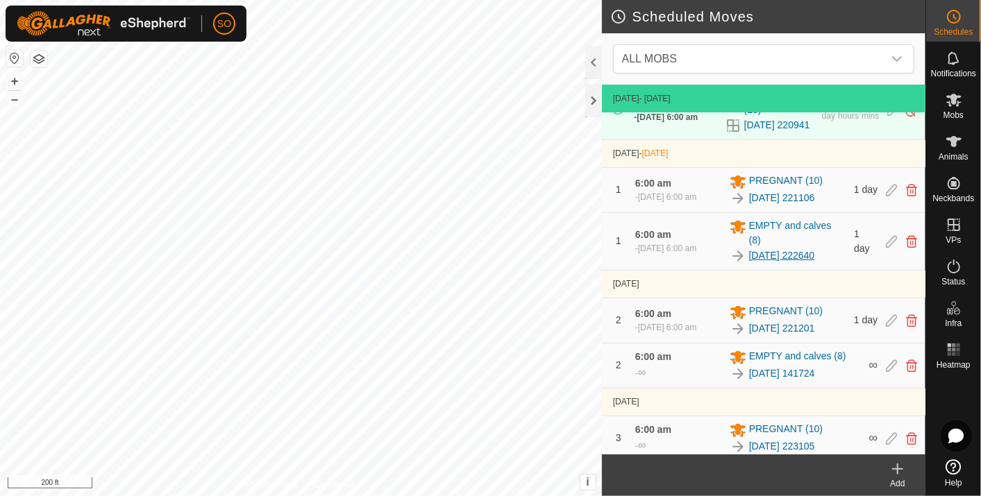
scroll to position [47, 0]
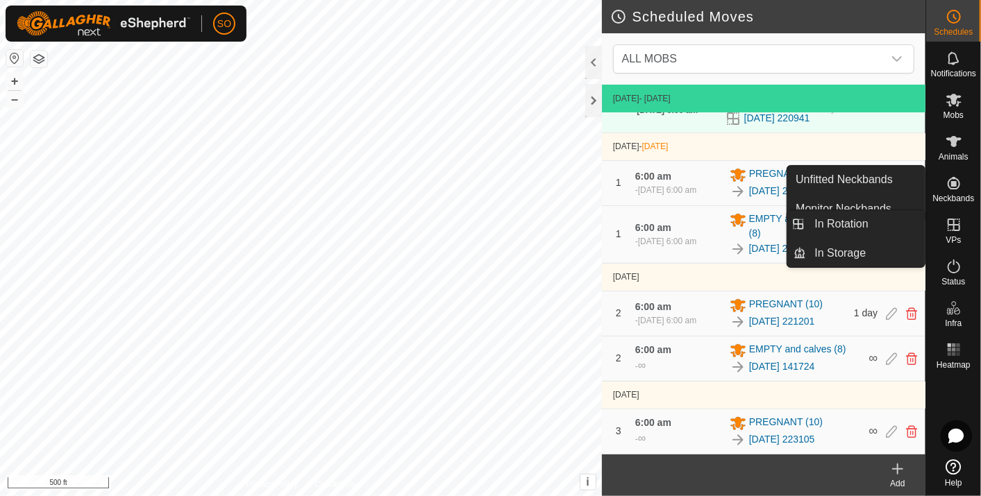
click at [950, 222] on icon at bounding box center [953, 225] width 17 height 17
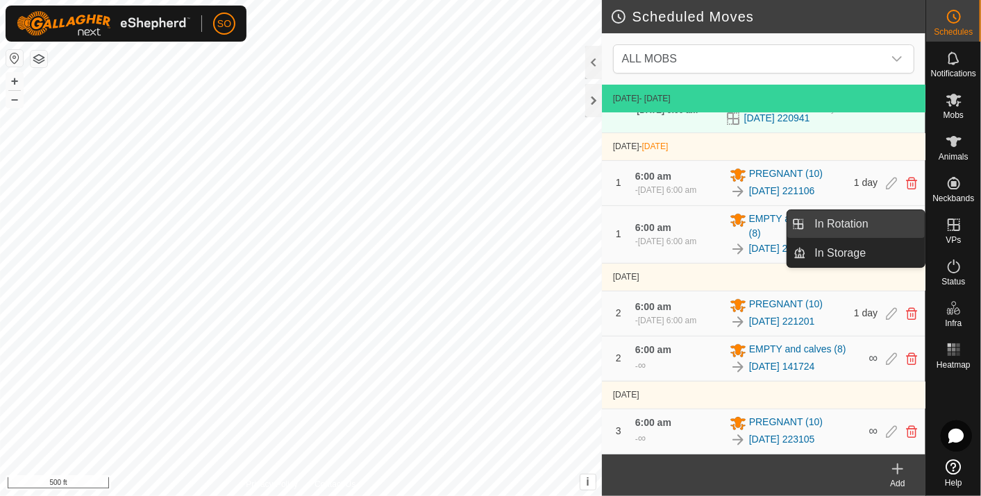
click at [851, 219] on link "In Rotation" at bounding box center [866, 224] width 119 height 28
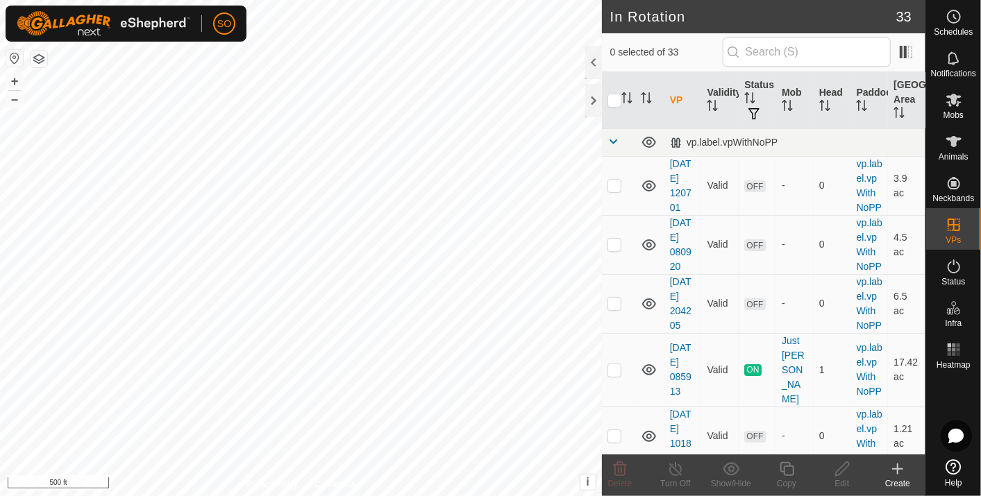
click at [900, 467] on icon at bounding box center [897, 469] width 17 height 17
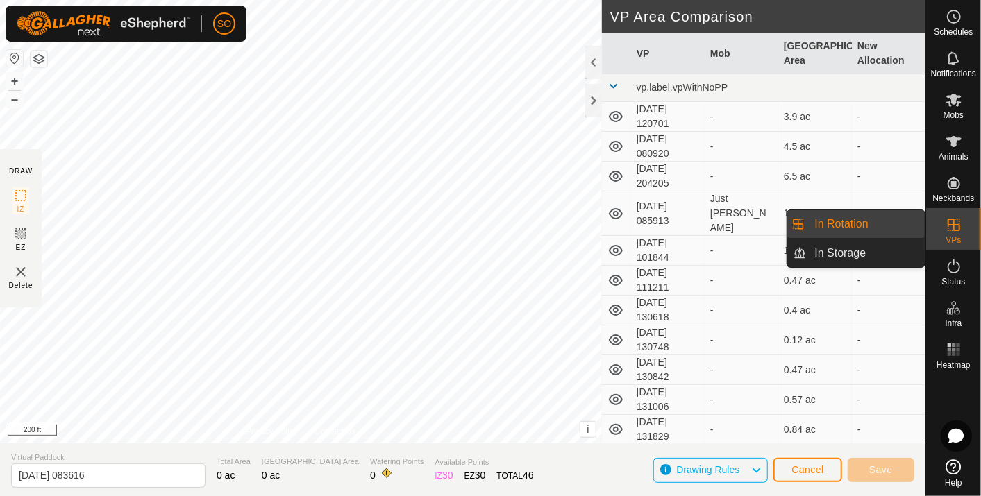
click at [866, 218] on link "In Rotation" at bounding box center [866, 224] width 119 height 28
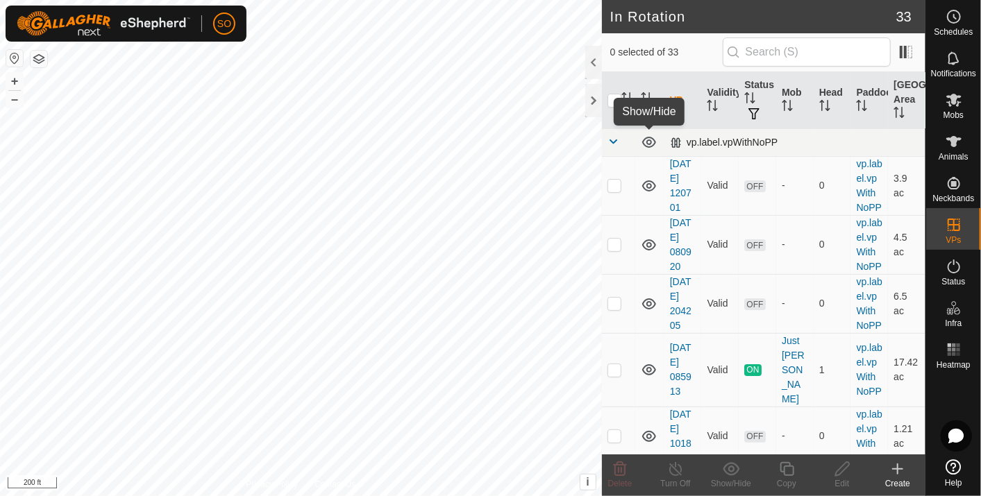
click at [646, 140] on icon at bounding box center [649, 142] width 17 height 17
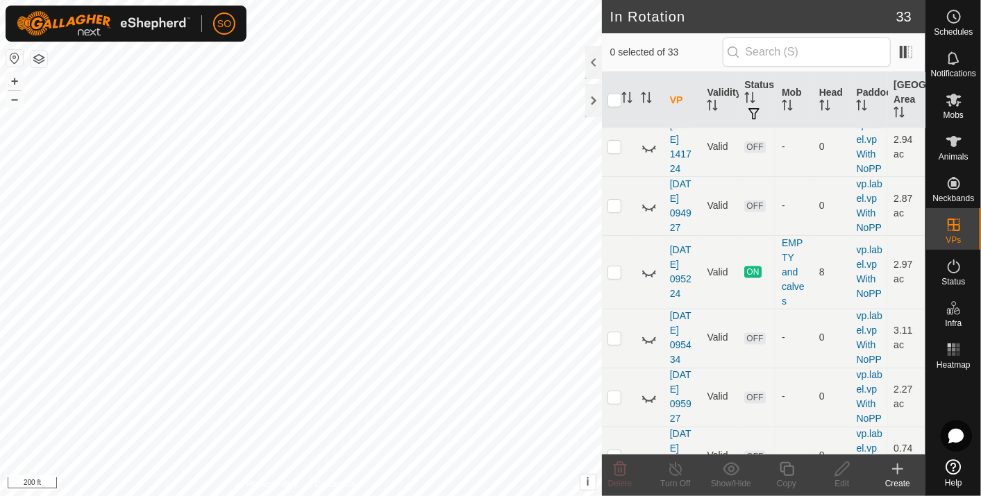
scroll to position [1311, 0]
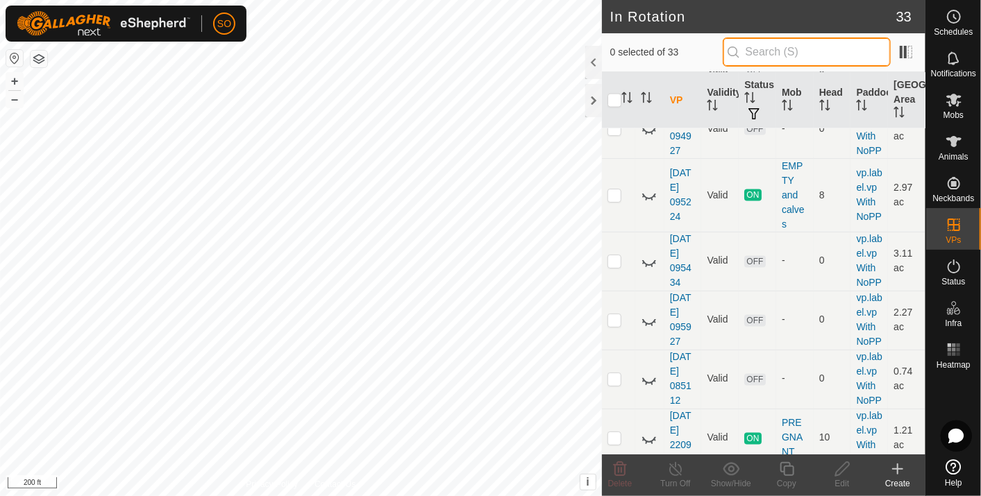
click at [764, 57] on input "text" at bounding box center [807, 51] width 168 height 29
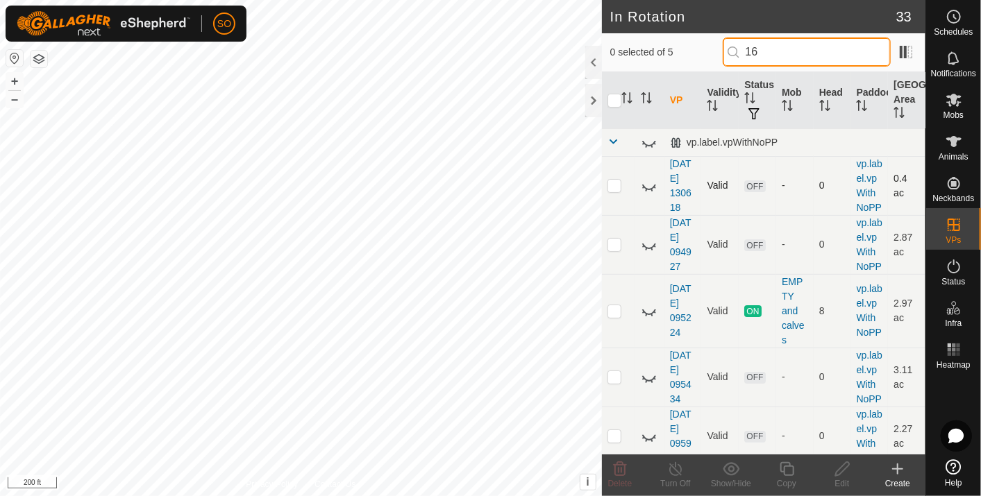
type input "1"
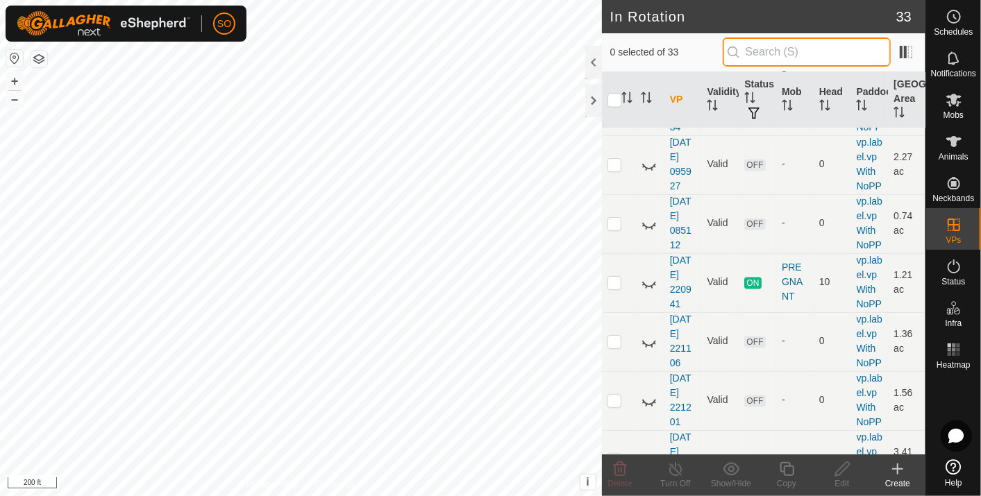
scroll to position [1430, 0]
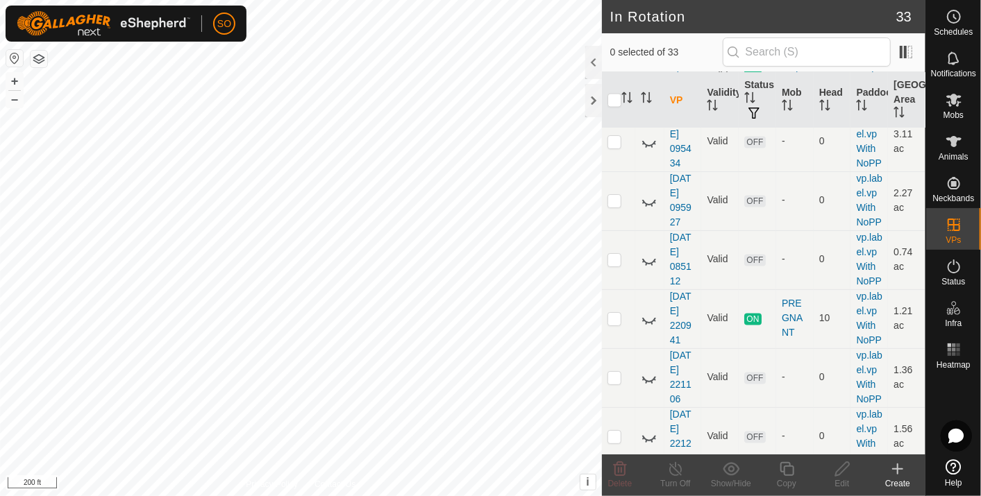
click at [898, 468] on icon at bounding box center [898, 469] width 0 height 10
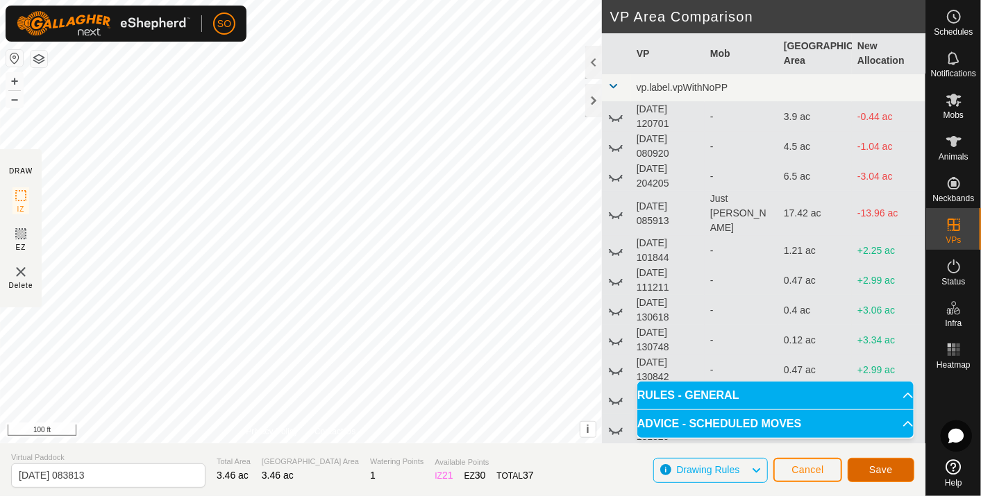
click at [882, 466] on span "Save" at bounding box center [881, 469] width 24 height 11
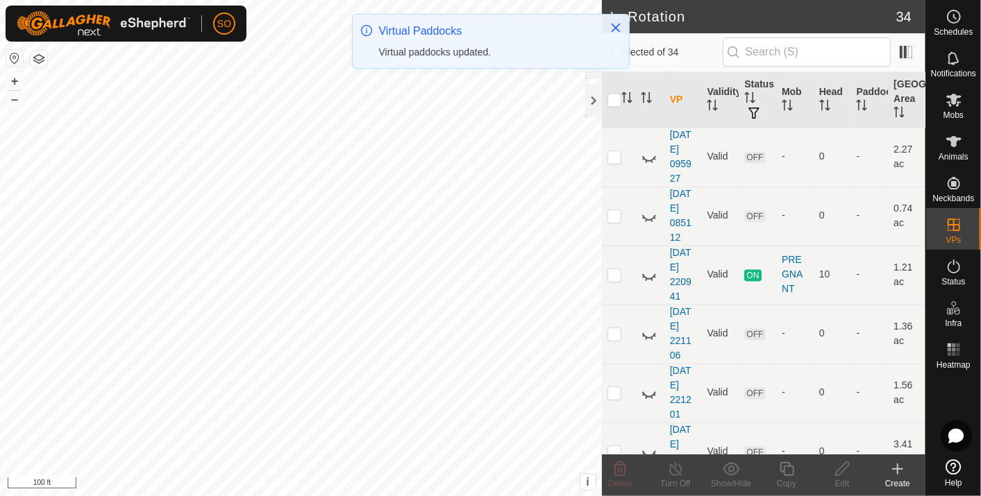
scroll to position [1731, 0]
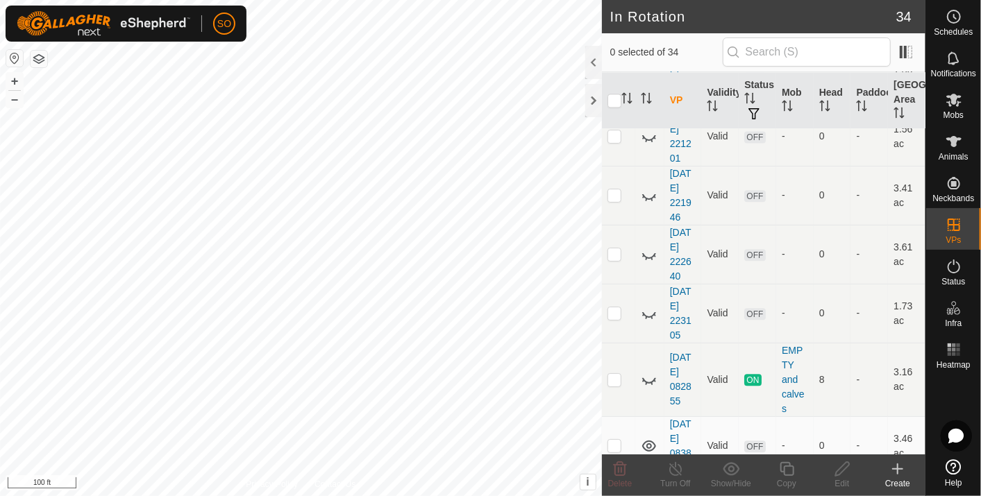
click at [897, 464] on icon at bounding box center [897, 469] width 17 height 17
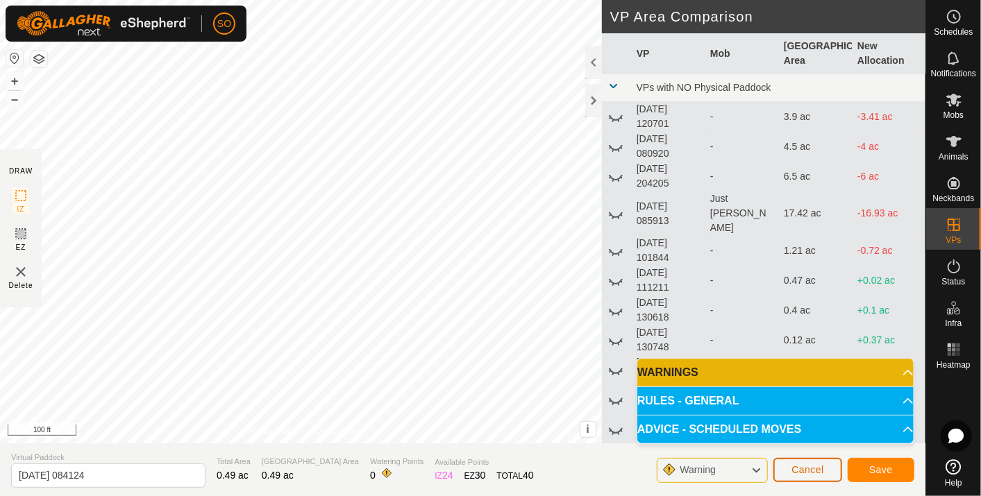
click at [811, 466] on span "Cancel" at bounding box center [807, 469] width 33 height 11
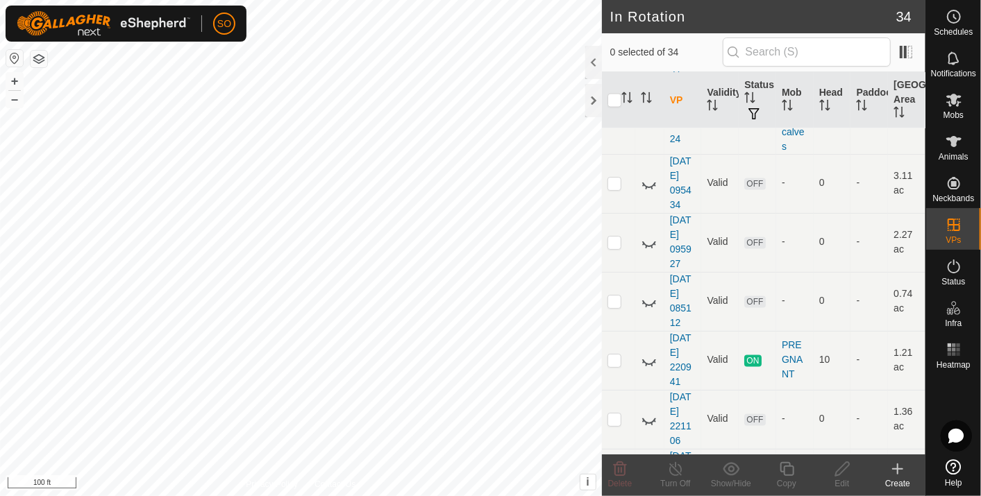
scroll to position [1731, 0]
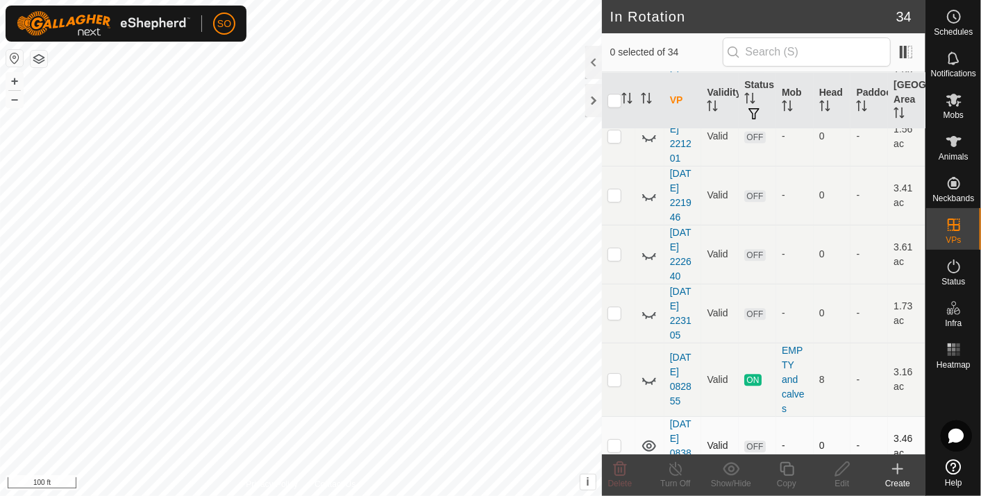
click at [616, 440] on p-checkbox at bounding box center [614, 445] width 14 height 11
checkbox input "true"
click at [841, 464] on icon at bounding box center [842, 469] width 17 height 17
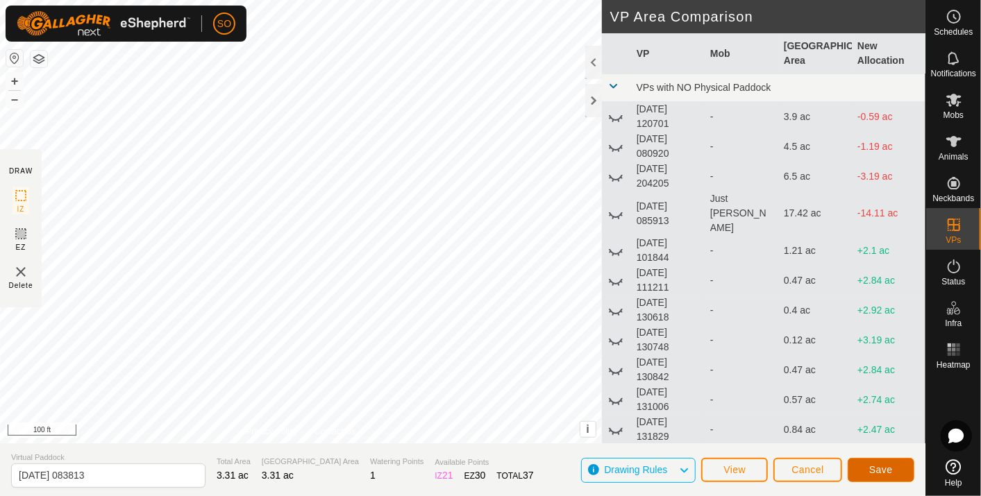
click at [886, 470] on span "Save" at bounding box center [881, 469] width 24 height 11
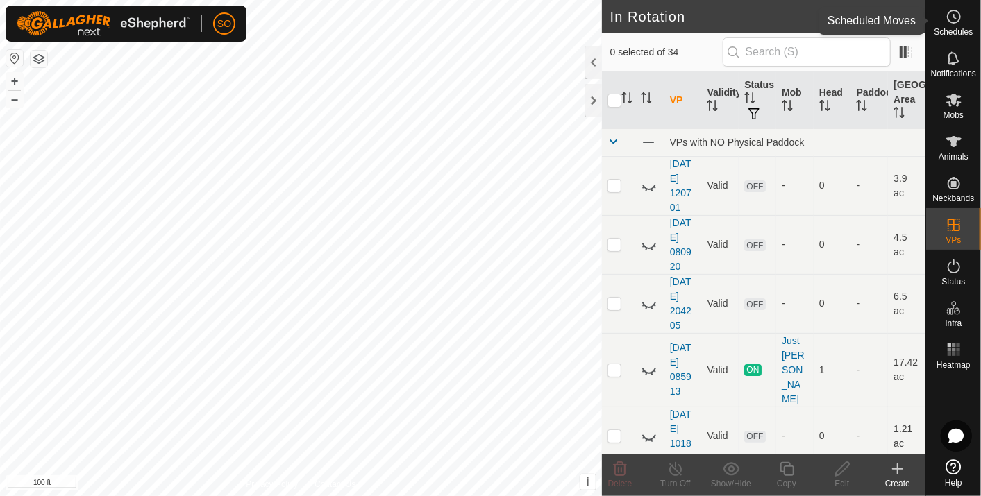
click at [954, 15] on icon at bounding box center [953, 16] width 17 height 17
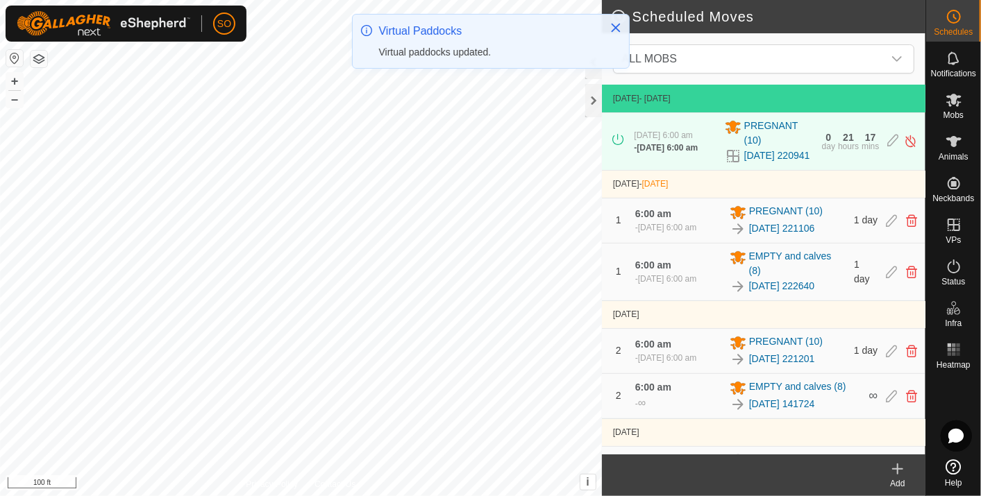
click at [898, 467] on icon at bounding box center [897, 469] width 17 height 17
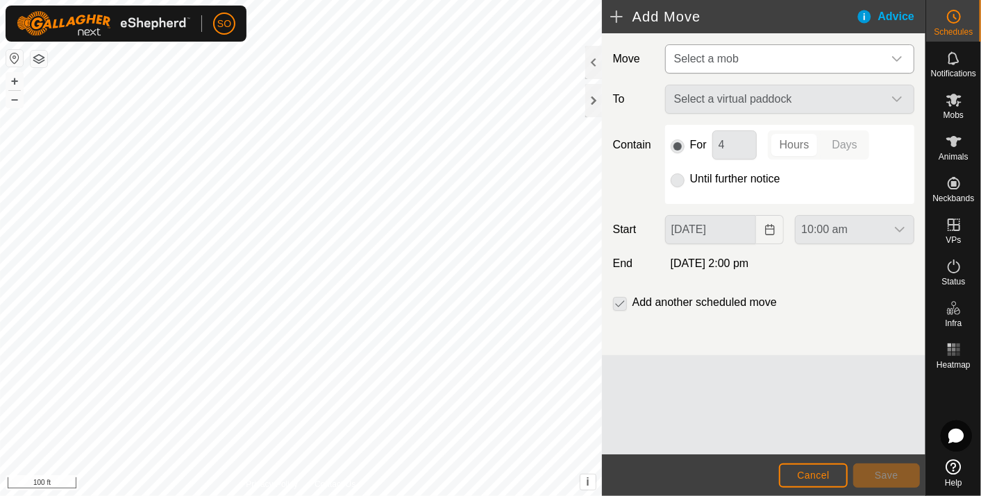
click at [896, 53] on div "dropdown trigger" at bounding box center [897, 59] width 28 height 28
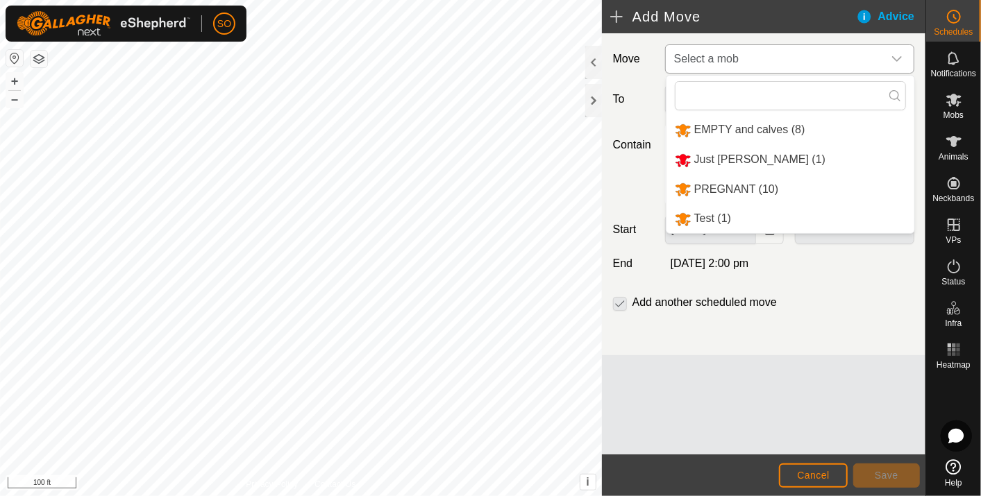
click at [709, 123] on li "EMPTY and calves (8)" at bounding box center [790, 130] width 248 height 28
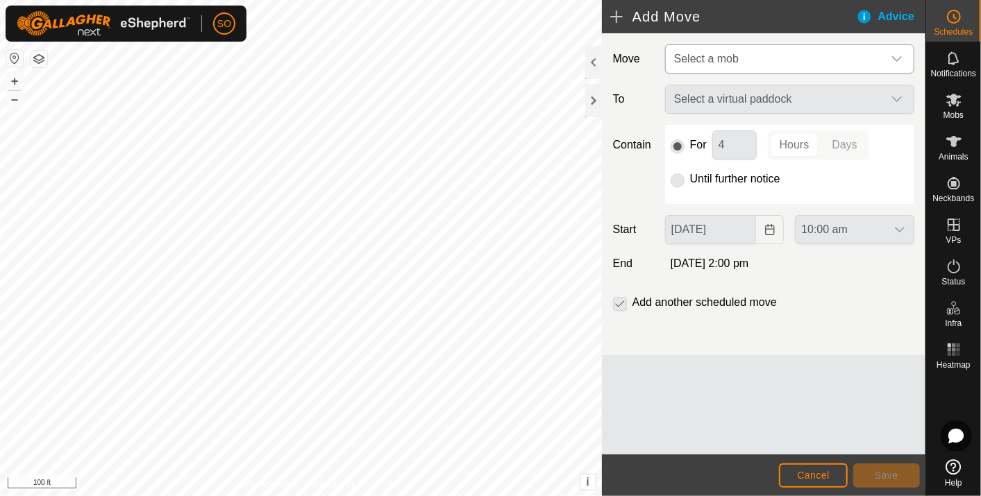
type input "[DATE]"
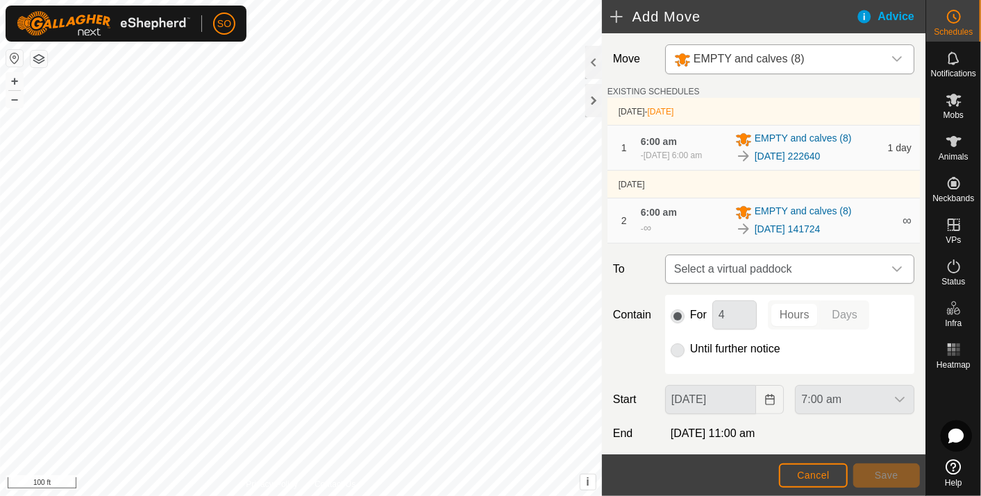
click at [891, 264] on icon "dropdown trigger" at bounding box center [896, 269] width 11 height 11
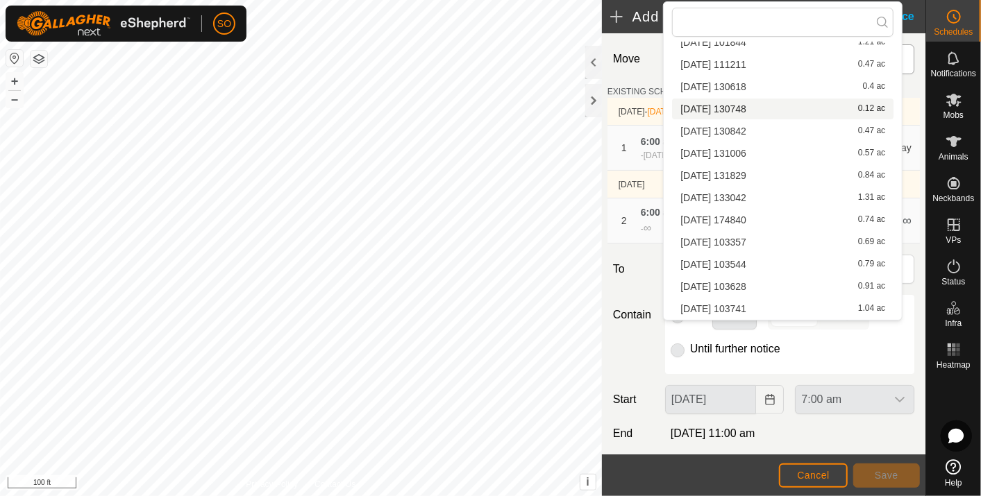
scroll to position [486, 0]
click at [751, 301] on li "[DATE] 083813 3.31 ac" at bounding box center [782, 309] width 221 height 21
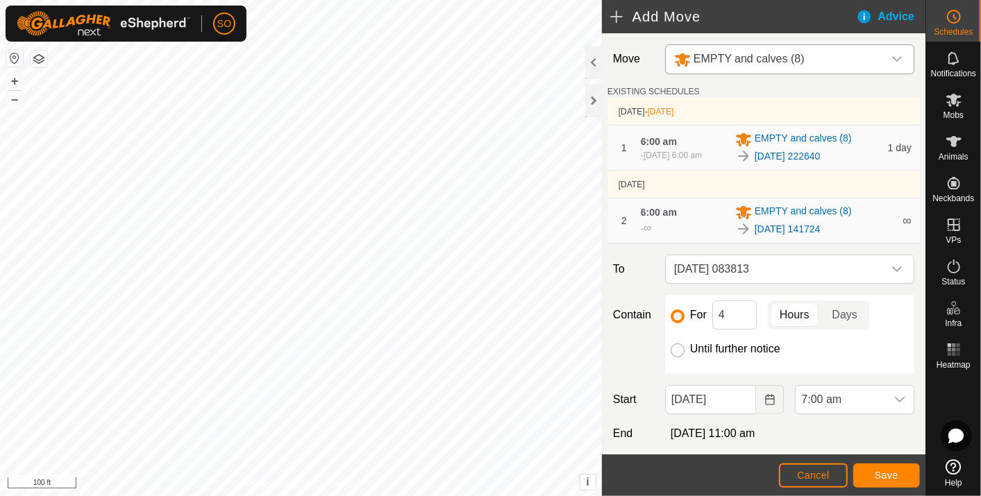
click at [676, 348] on input "Until further notice" at bounding box center [678, 351] width 14 height 14
radio input "true"
checkbox input "false"
click at [765, 394] on icon "Choose Date" at bounding box center [769, 399] width 9 height 11
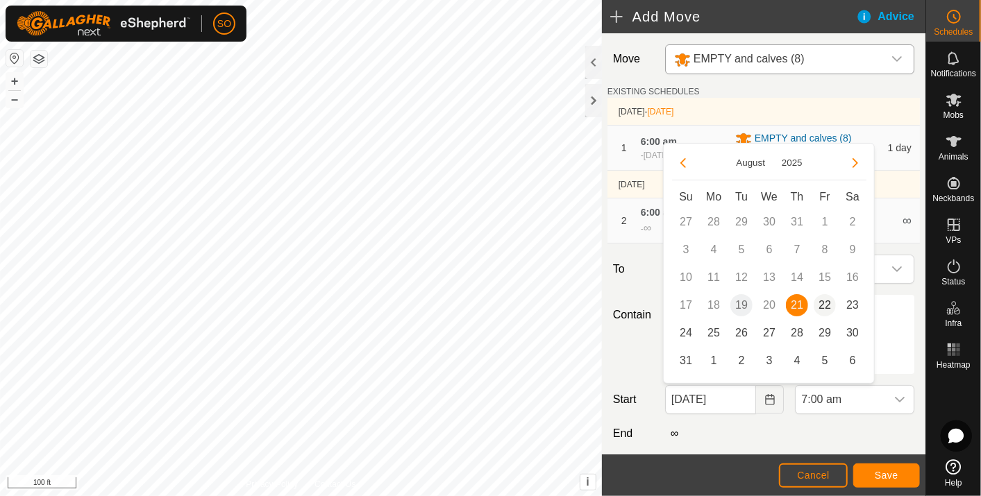
click at [823, 303] on span "22" at bounding box center [825, 305] width 22 height 22
type input "[DATE]"
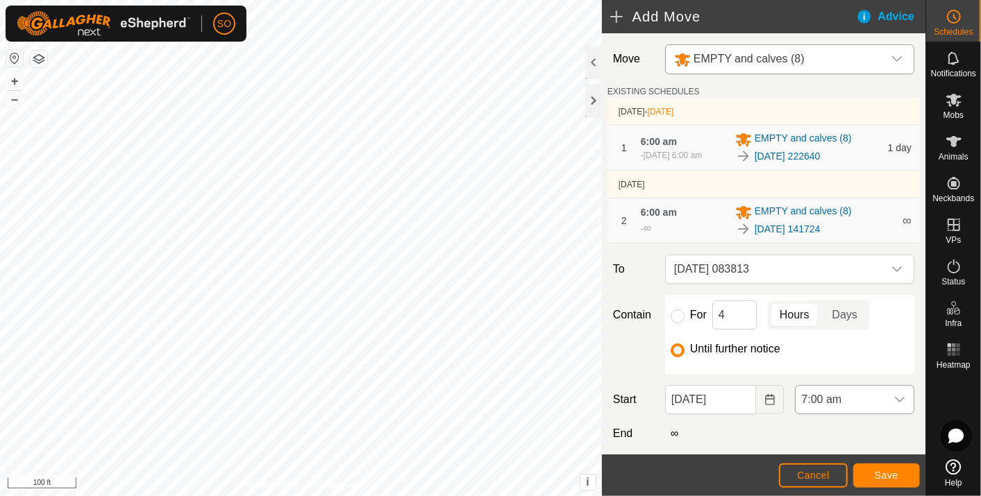
click at [895, 397] on icon "dropdown trigger" at bounding box center [900, 400] width 10 height 6
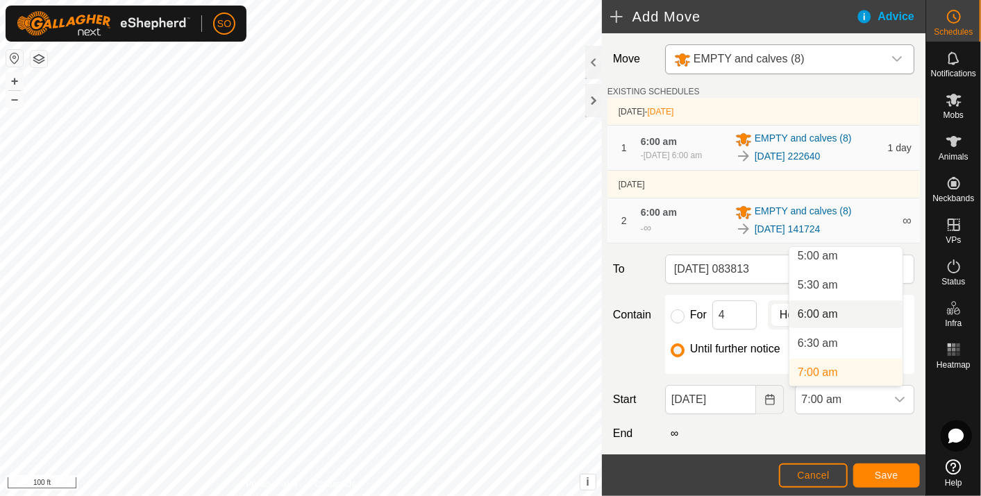
click at [821, 309] on li "6:00 am" at bounding box center [845, 315] width 113 height 28
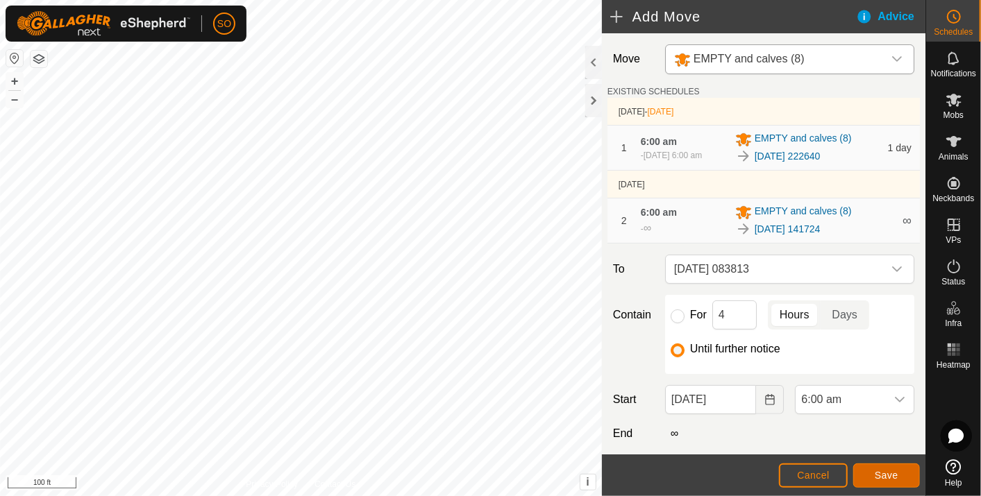
click at [889, 474] on span "Save" at bounding box center [887, 475] width 24 height 11
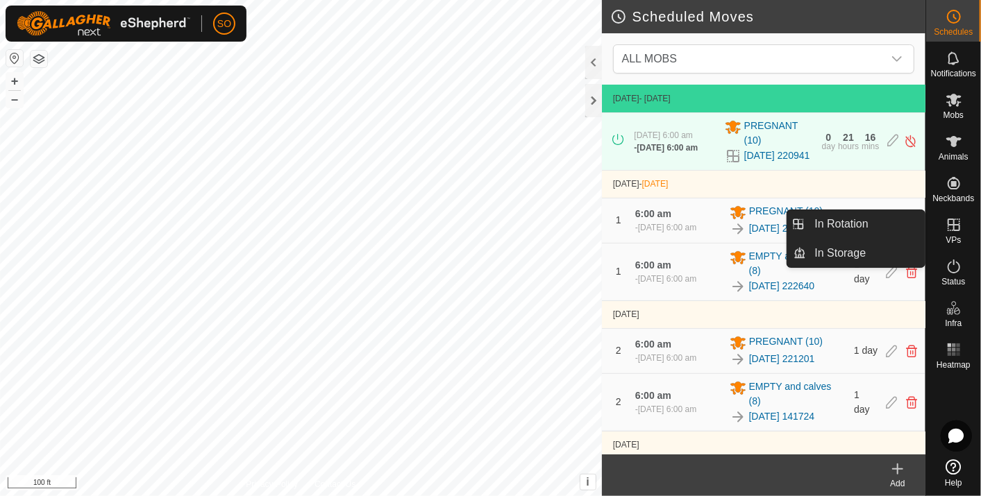
click at [953, 219] on icon at bounding box center [954, 225] width 12 height 12
click at [837, 221] on link "In Rotation" at bounding box center [866, 224] width 119 height 28
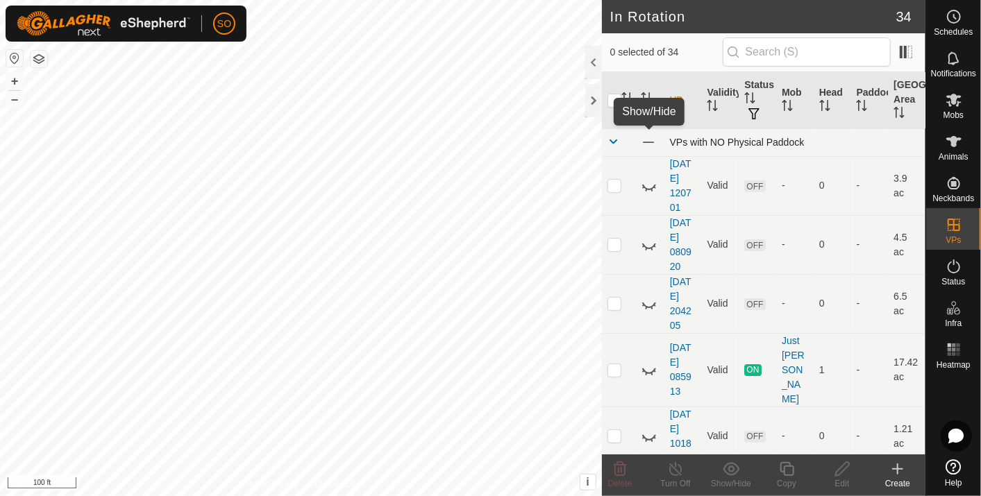
click at [646, 137] on span at bounding box center [648, 142] width 15 height 15
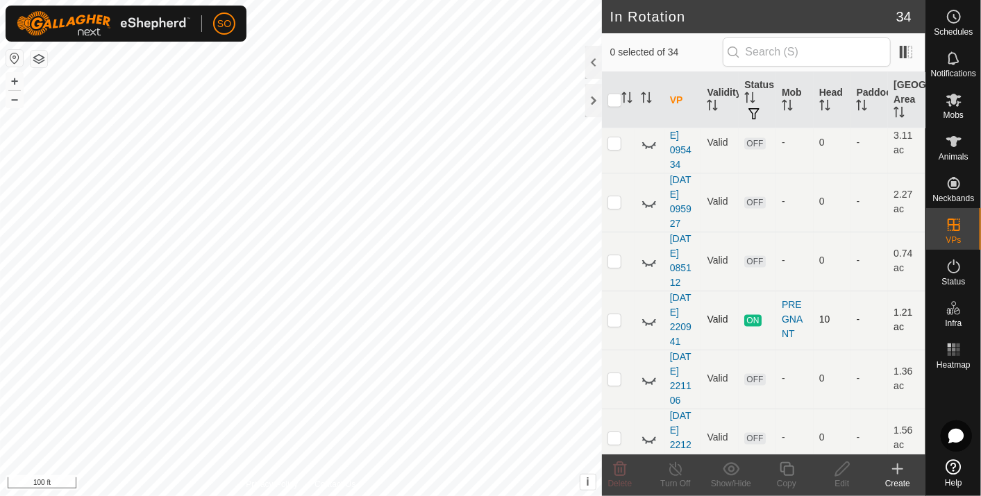
scroll to position [1388, 0]
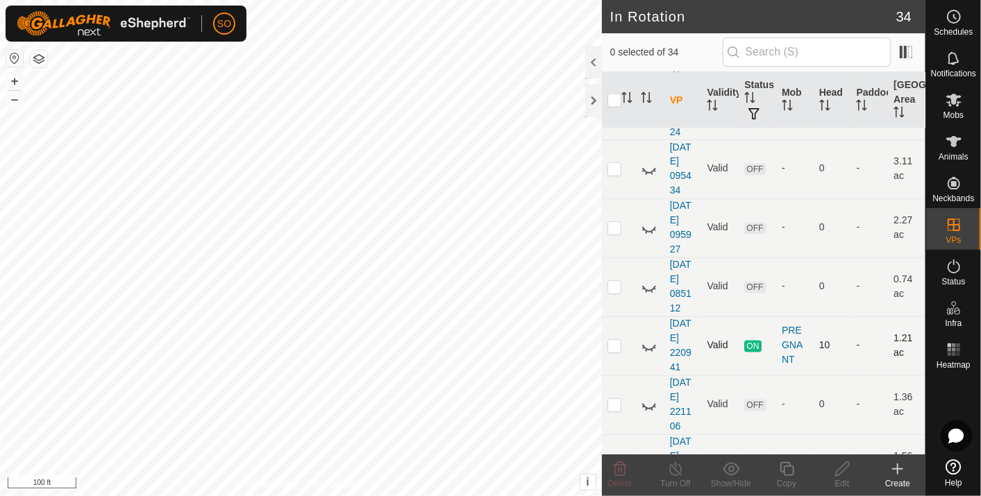
click at [648, 338] on icon at bounding box center [649, 346] width 17 height 17
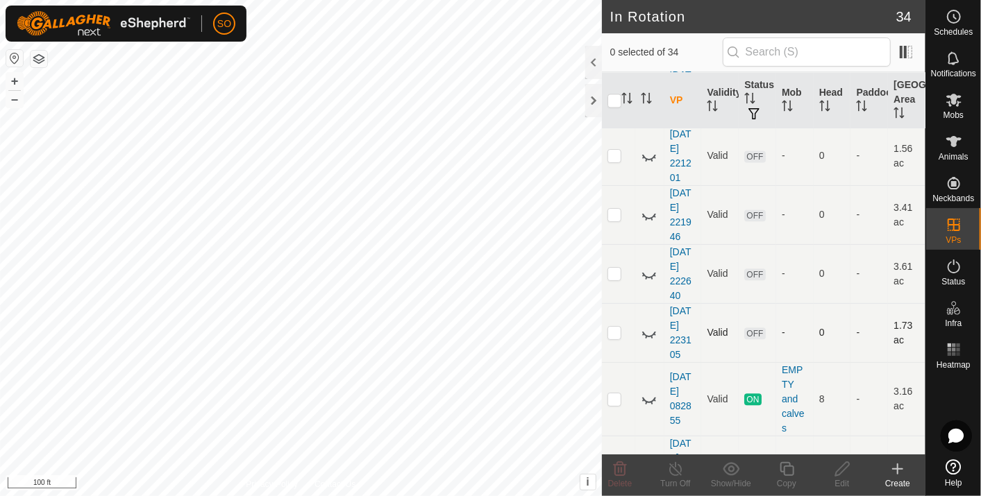
scroll to position [1716, 0]
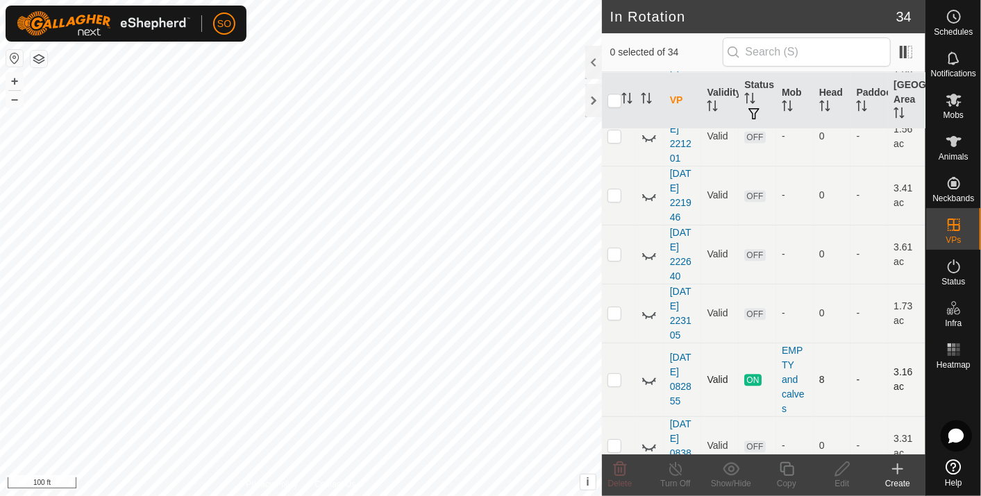
click at [650, 371] on icon at bounding box center [649, 379] width 17 height 17
click at [954, 12] on icon at bounding box center [953, 16] width 17 height 17
